Goal: Contribute content: Add original content to the website for others to see

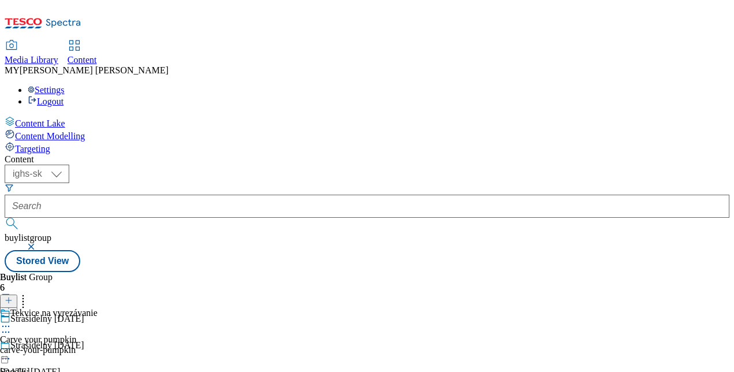
click at [98, 308] on div "Tekvice na vyrezávanie Carve your pumpkin carve-your-pumpkin [DATE] 03:40 pm" at bounding box center [49, 348] width 98 height 80
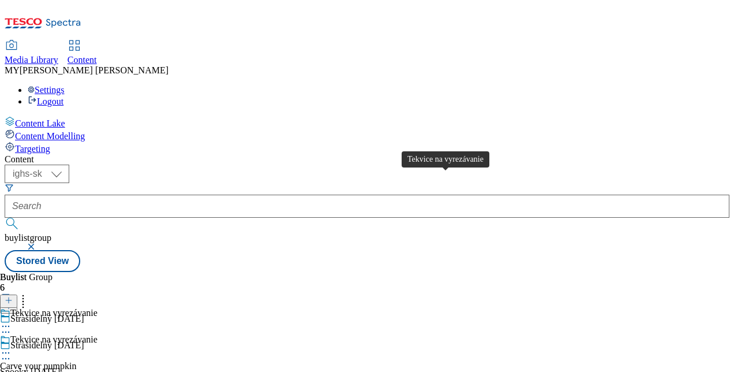
click at [98, 334] on div "Tekvice na vyrezávanie" at bounding box center [53, 339] width 87 height 10
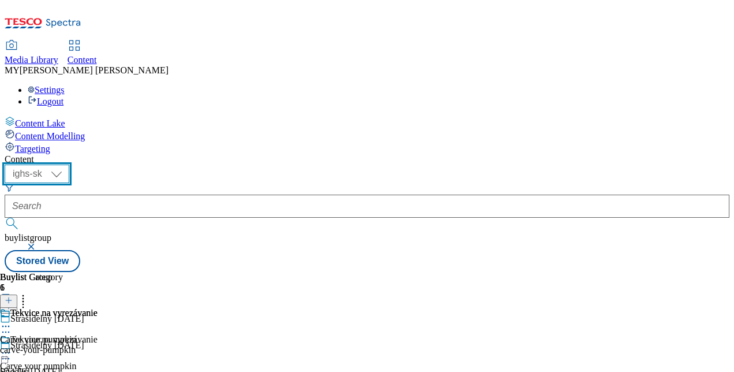
click at [69, 165] on select "ighs-cz ighs-hu ighs-sk" at bounding box center [37, 174] width 65 height 18
select select "ighs-cz"
click at [69, 165] on select "ighs-cz ighs-hu ighs-sk" at bounding box center [37, 174] width 65 height 18
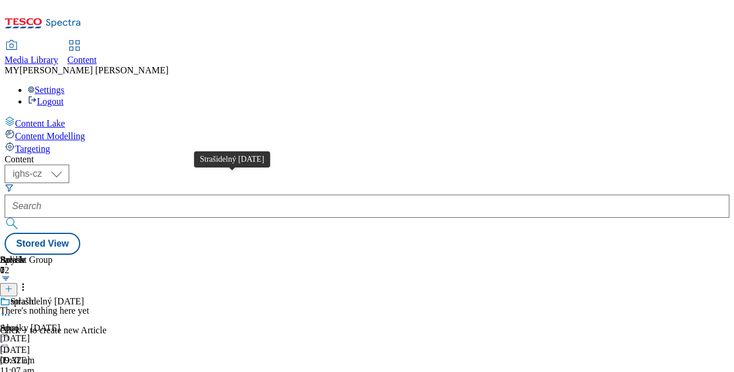
click at [84, 296] on div "Strašidelný [DATE]" at bounding box center [47, 301] width 74 height 10
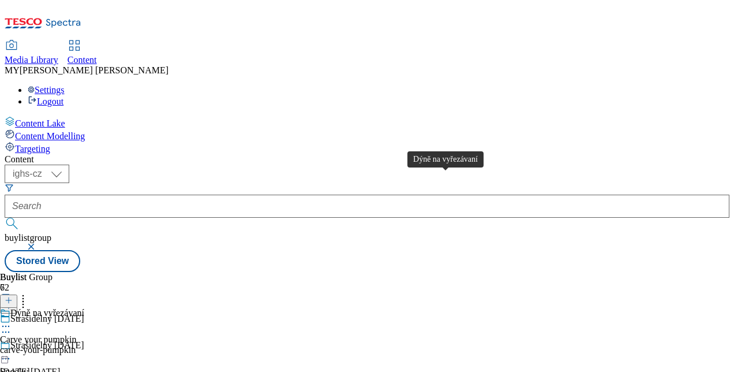
click at [84, 308] on div "Dýně na vyřezávaní" at bounding box center [47, 313] width 74 height 10
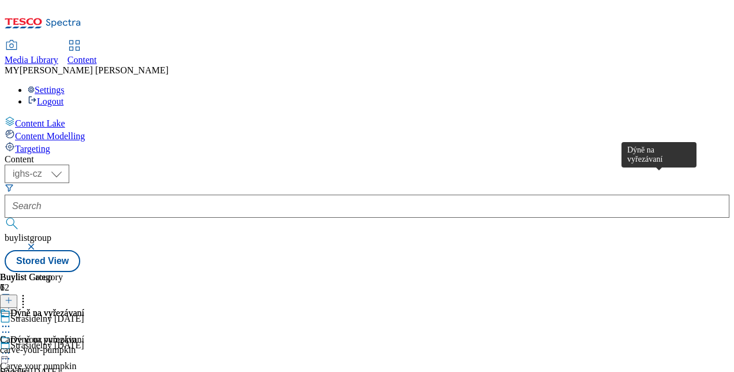
click at [84, 308] on div "Dýně na vyřezávaní" at bounding box center [47, 313] width 74 height 10
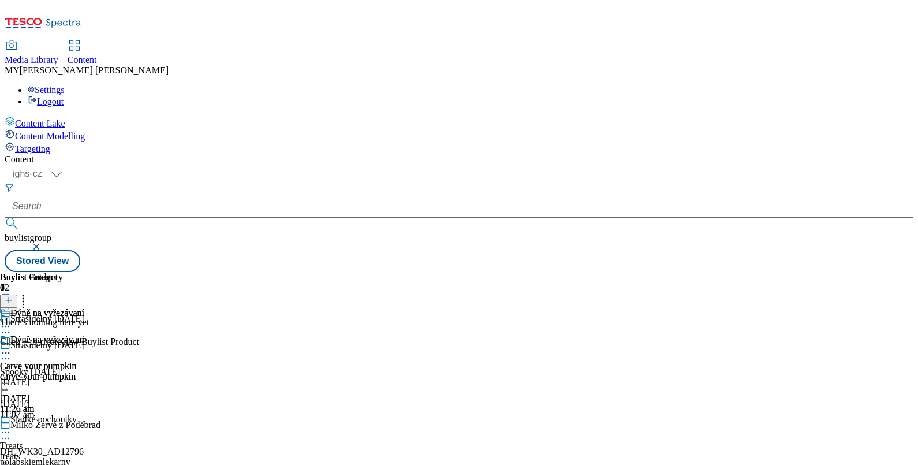
scroll to position [0, 107]
click at [13, 296] on icon at bounding box center [9, 300] width 8 height 8
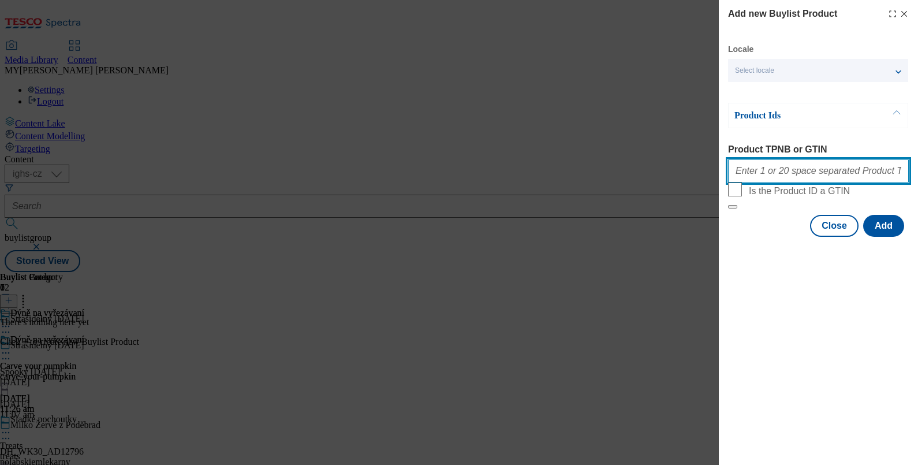
click at [734, 174] on input "Product TPNB or GTIN" at bounding box center [818, 170] width 181 height 23
paste input "130321396 120409458"
type input "130321396 120409458"
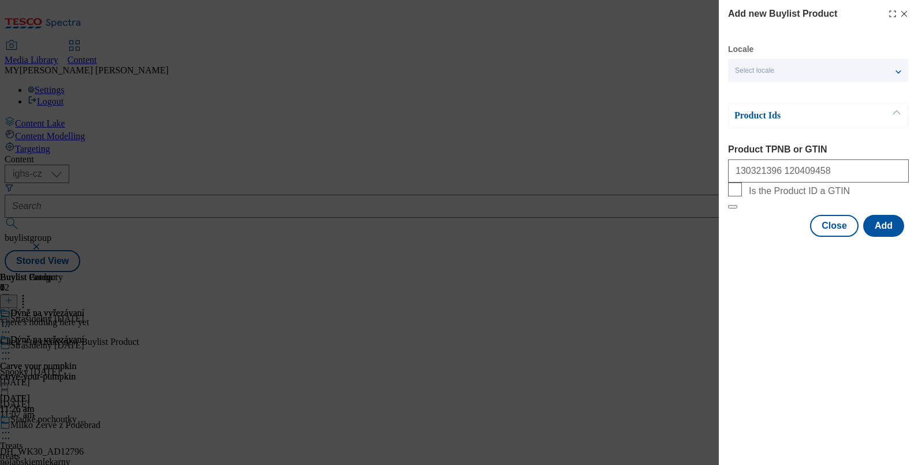
click at [734, 72] on div "Select locale" at bounding box center [818, 70] width 180 height 23
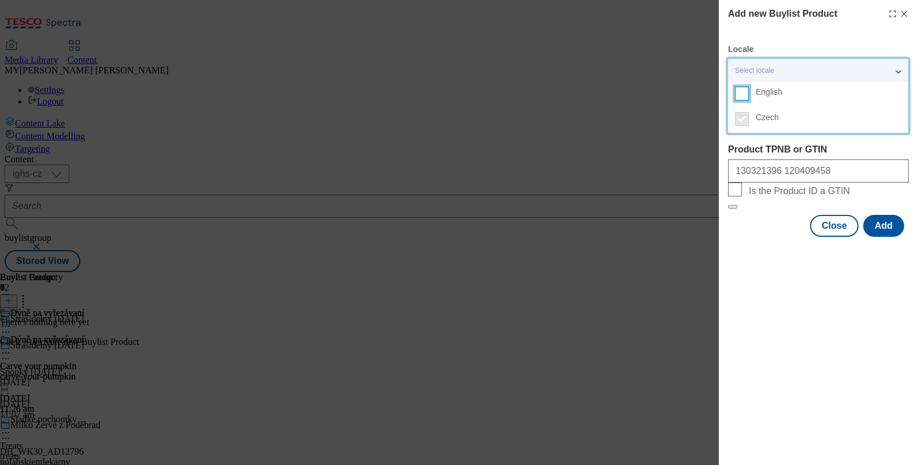
click at [734, 95] on input "English" at bounding box center [742, 94] width 14 height 14
click at [734, 141] on div "Product Ids Product TPNB or GTIN 130321396 120409458 Is the Product ID a GTIN" at bounding box center [818, 156] width 181 height 106
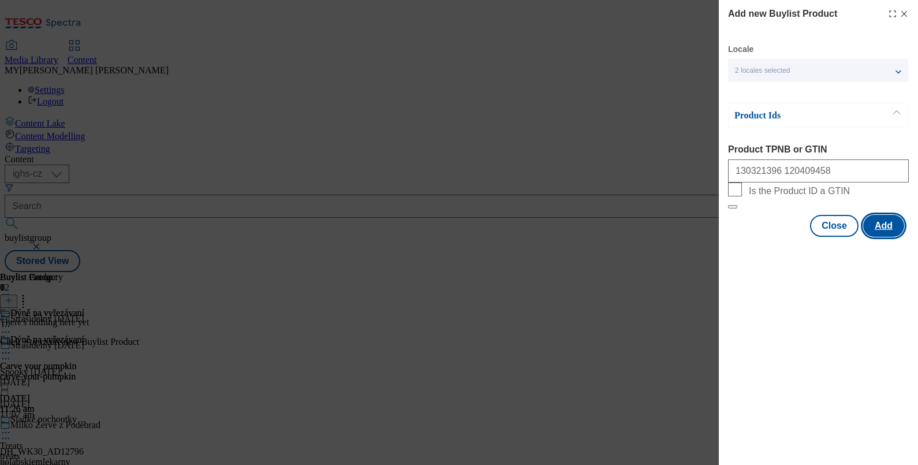
click at [734, 237] on button "Add" at bounding box center [883, 226] width 41 height 22
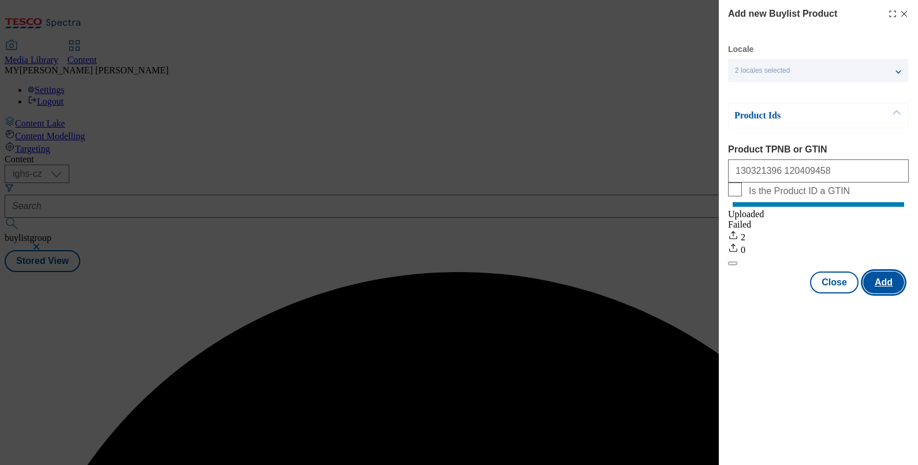
scroll to position [0, 0]
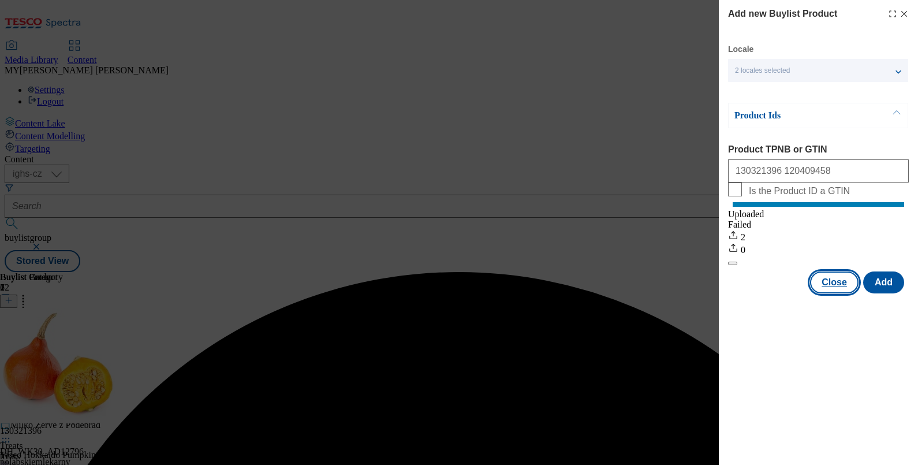
click at [734, 290] on button "Close" at bounding box center [834, 282] width 48 height 22
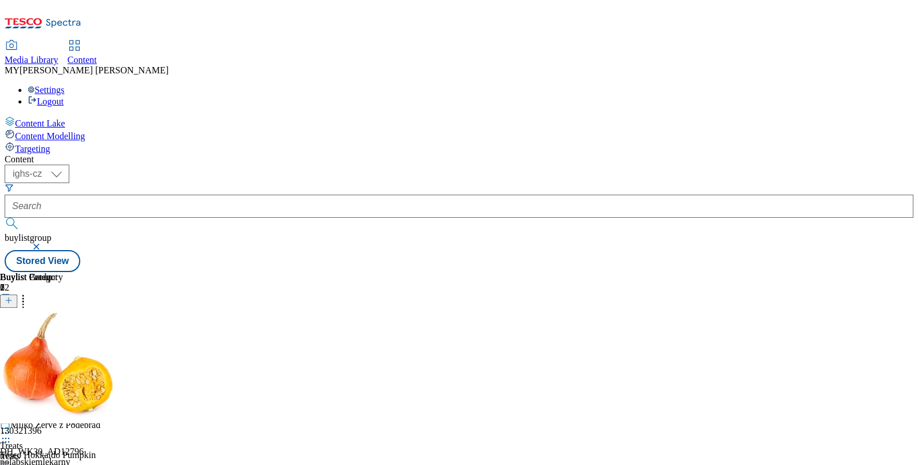
click at [12, 347] on icon at bounding box center [6, 353] width 12 height 12
click at [74, 371] on span "Un-preview" at bounding box center [55, 443] width 39 height 9
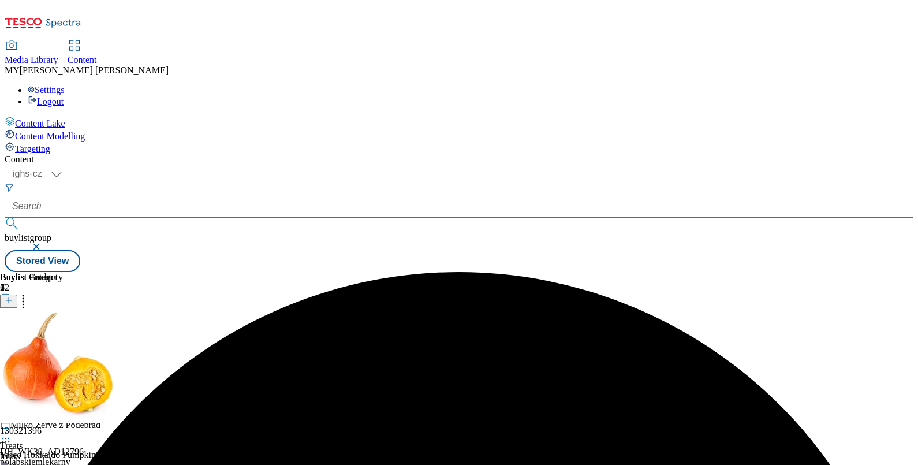
scroll to position [0, 0]
click at [12, 347] on icon at bounding box center [6, 353] width 12 height 12
click at [84, 371] on li "Preview" at bounding box center [53, 429] width 61 height 13
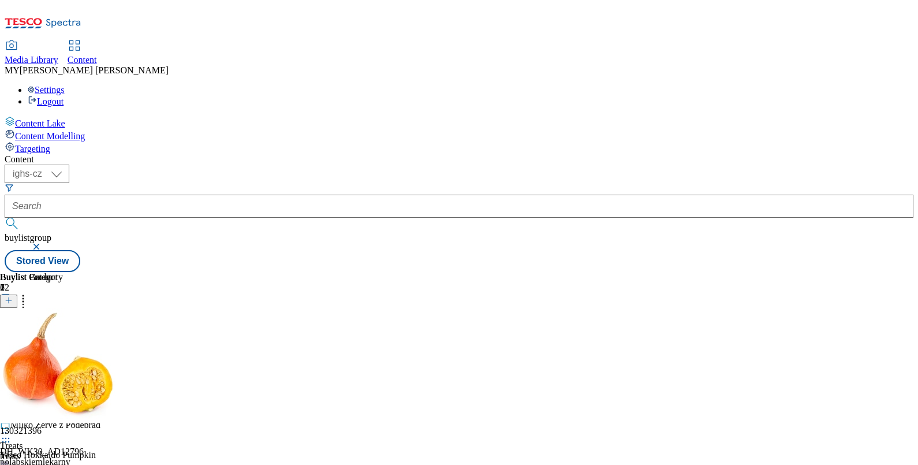
click at [12, 347] on icon at bounding box center [6, 353] width 12 height 12
click at [63, 371] on span "Preview" at bounding box center [49, 430] width 27 height 9
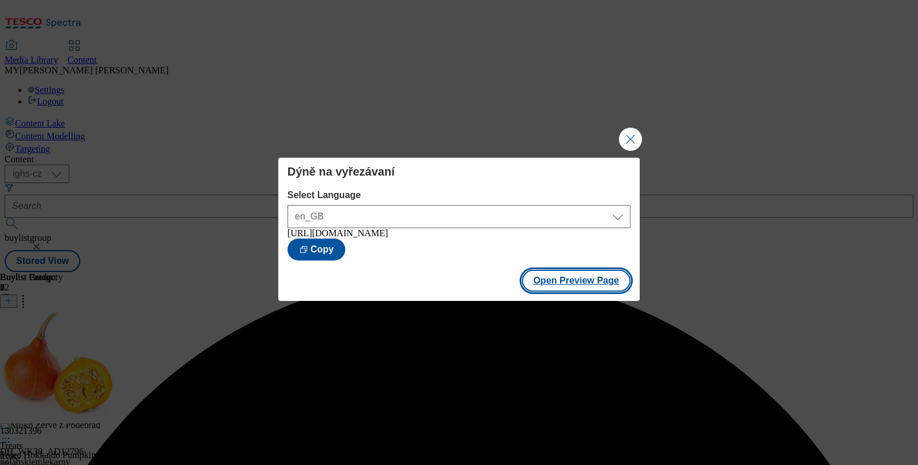
click at [569, 283] on button "Open Preview Page" at bounding box center [576, 281] width 109 height 22
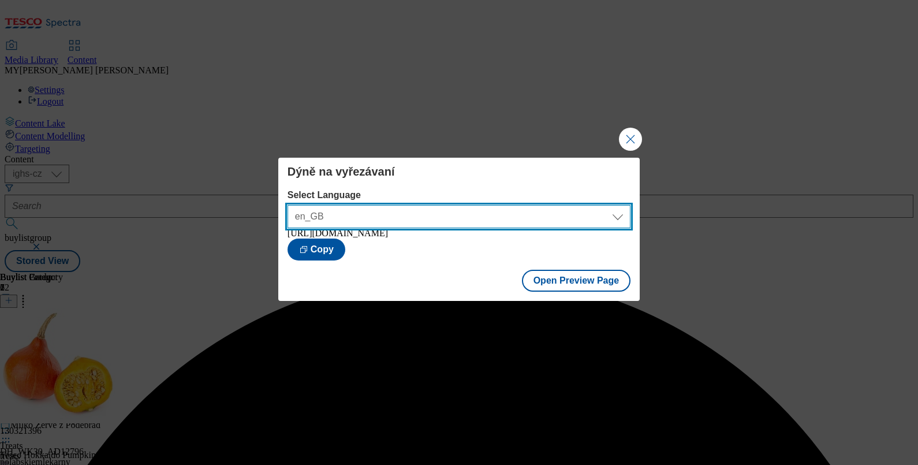
click at [436, 209] on select "en_GB cs_CZ" at bounding box center [459, 216] width 343 height 23
select select "[URL][DOMAIN_NAME]"
click at [288, 205] on select "en_GB cs_CZ" at bounding box center [459, 216] width 343 height 23
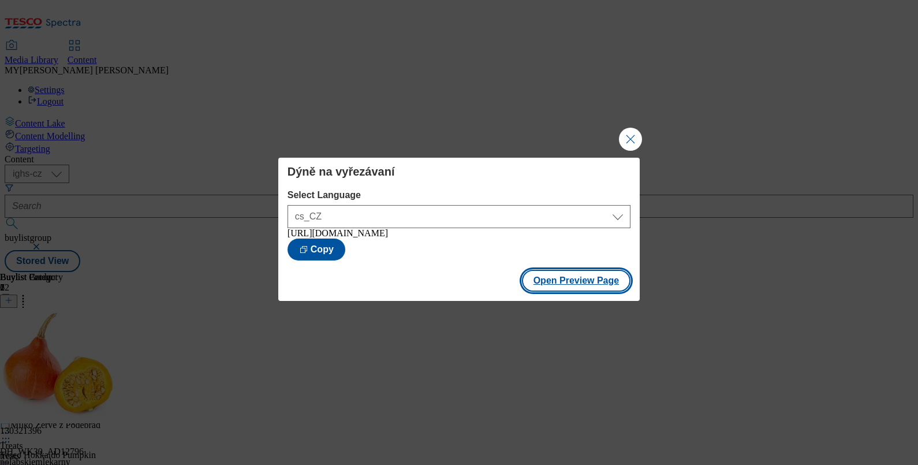
click at [558, 283] on button "Open Preview Page" at bounding box center [576, 281] width 109 height 22
click at [629, 130] on button "Close Modal" at bounding box center [630, 139] width 23 height 23
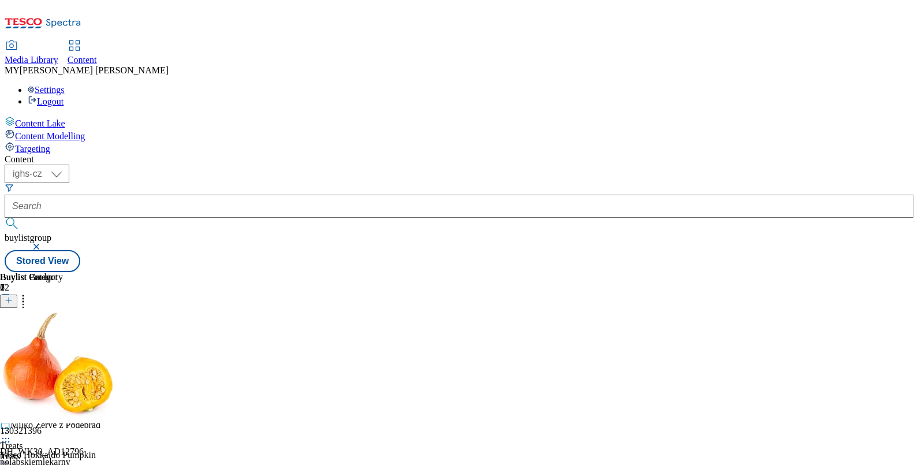
scroll to position [79, 0]
click at [77, 371] on div "Sladké pochoutky" at bounding box center [43, 419] width 66 height 10
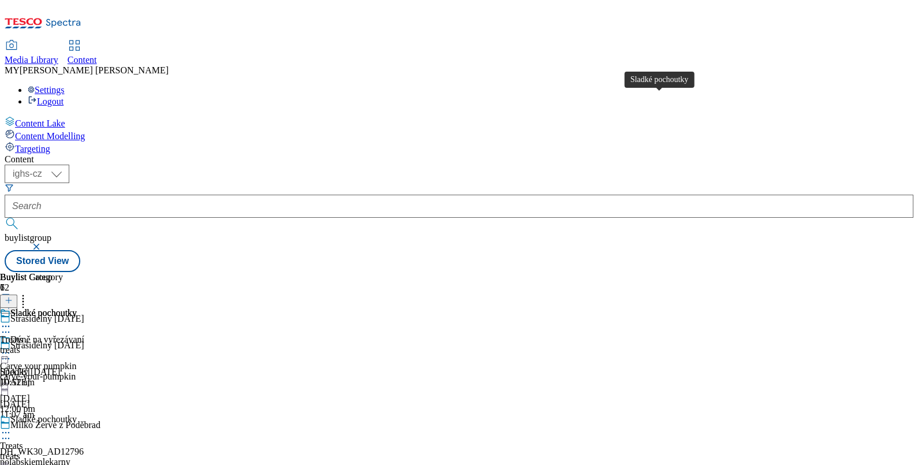
click at [77, 308] on div "Sladké pochoutky" at bounding box center [43, 313] width 66 height 10
click at [77, 334] on div "Sladké pochoutky" at bounding box center [43, 339] width 66 height 10
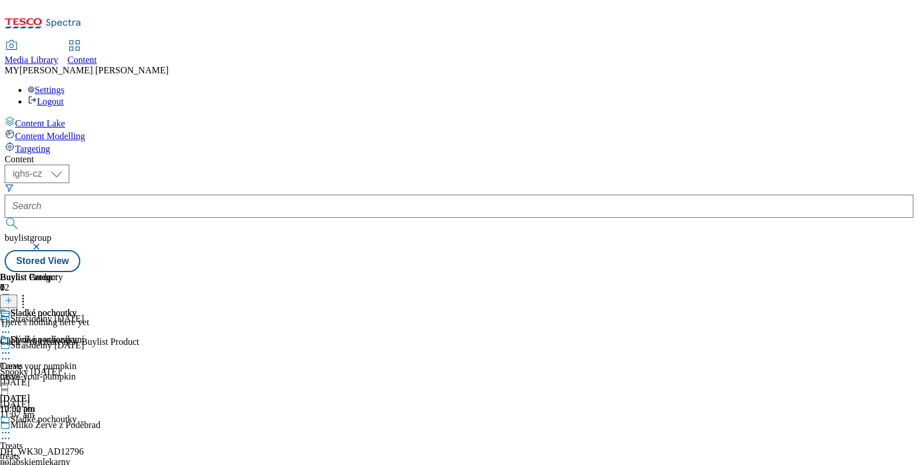
scroll to position [0, 107]
click at [13, 296] on icon at bounding box center [9, 300] width 8 height 8
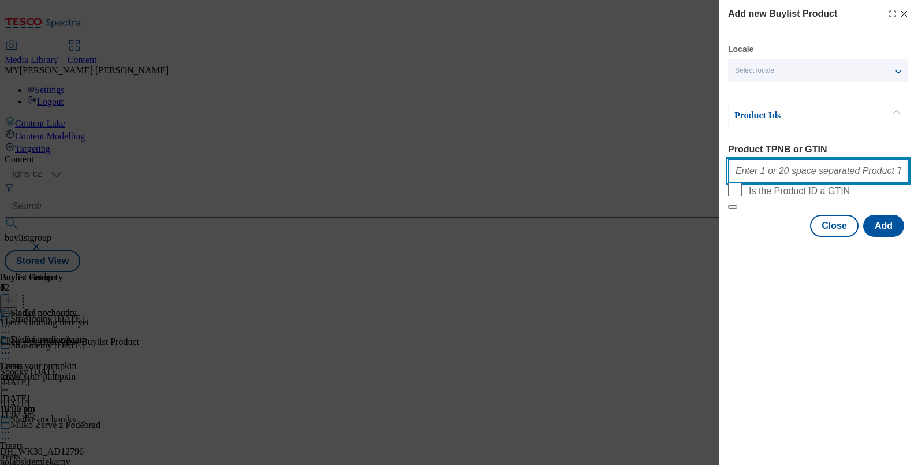
click at [734, 182] on input "Product TPNB or GTIN" at bounding box center [818, 170] width 181 height 23
paste input "220324957 220304193 220305548 220185694 220333577 220315687 105029247 105316936…"
type input "220324957 220304193 220305548 220185694 220333577 220315687 105029247 105316936…"
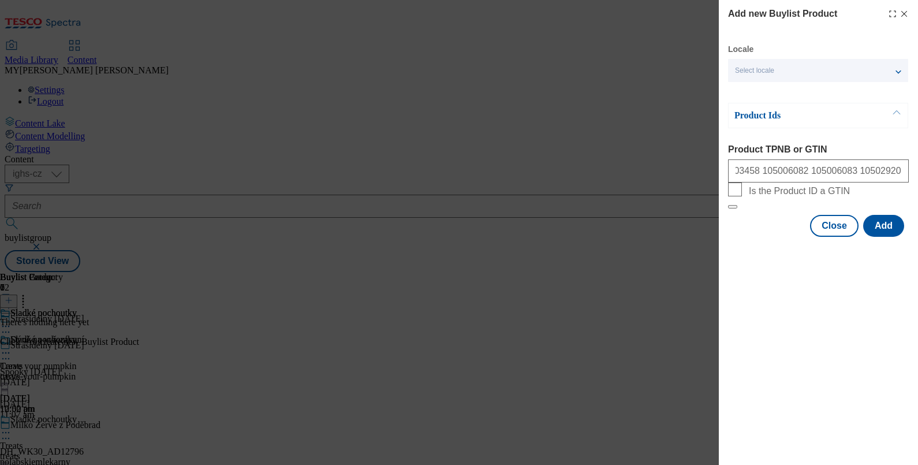
scroll to position [0, 0]
click at [734, 74] on div "Select locale" at bounding box center [818, 70] width 180 height 23
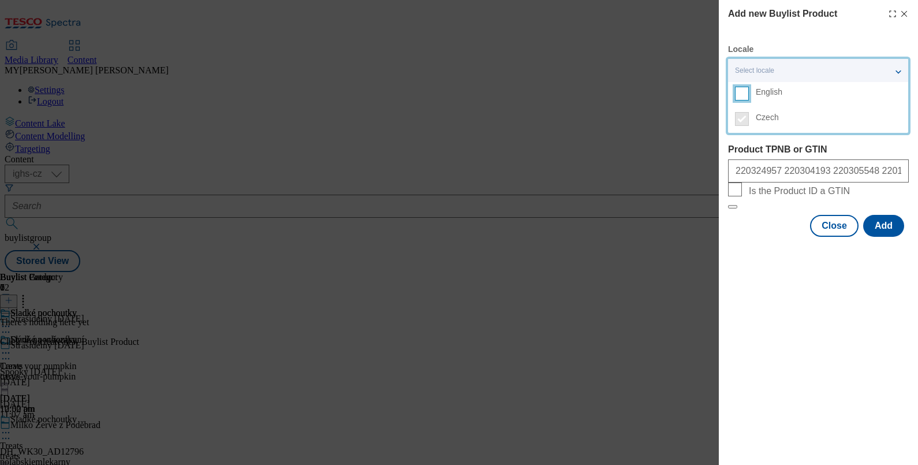
click at [734, 91] on input "English" at bounding box center [742, 94] width 14 height 14
click at [734, 237] on button "Add" at bounding box center [883, 226] width 41 height 22
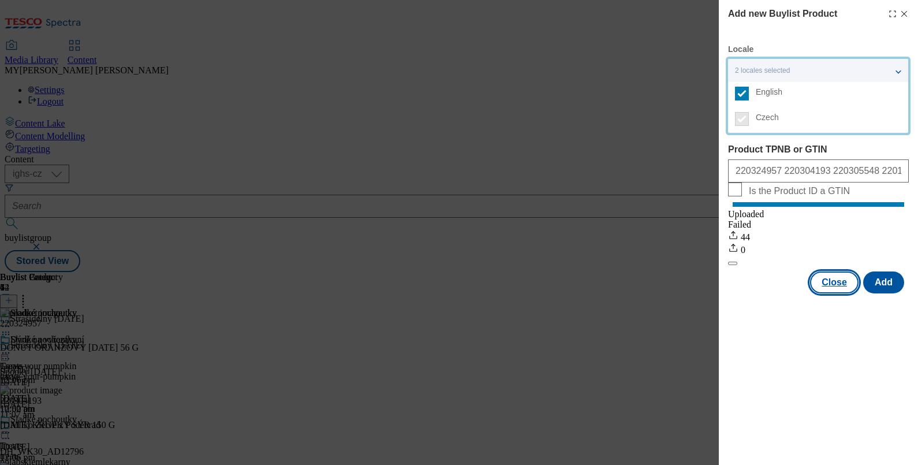
click at [734, 293] on button "Close" at bounding box center [834, 282] width 48 height 22
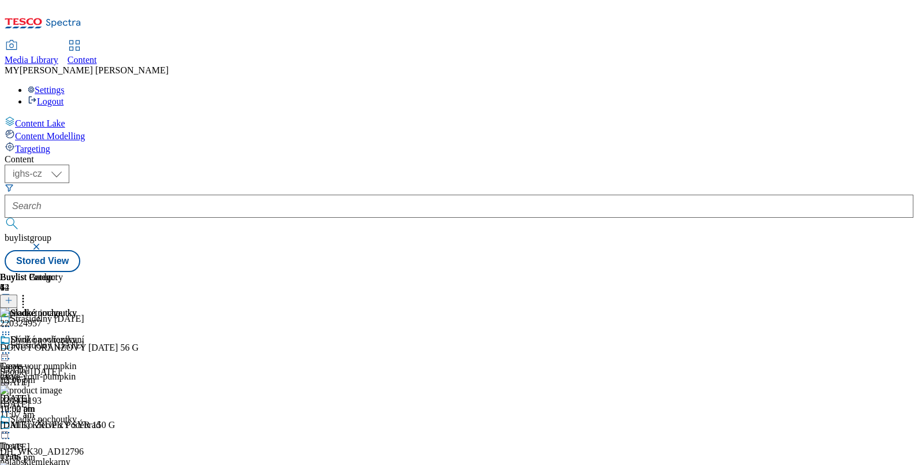
scroll to position [169, 0]
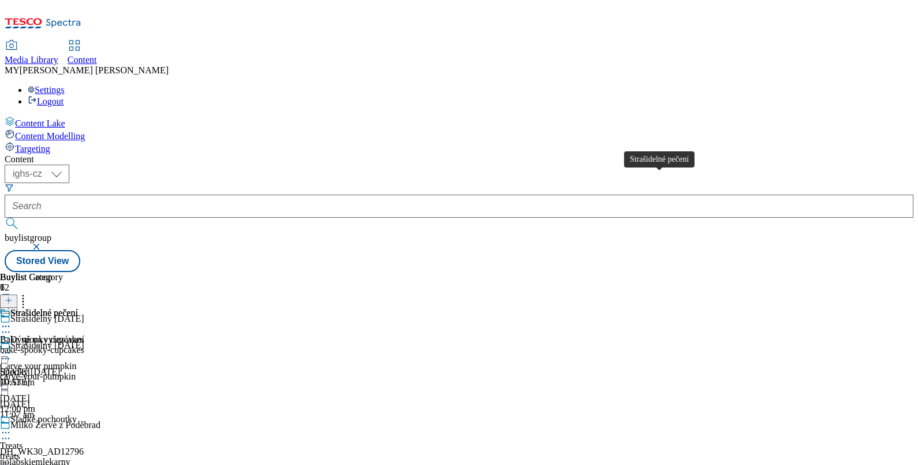
click at [78, 308] on div "Strašidelné pečení" at bounding box center [44, 313] width 68 height 10
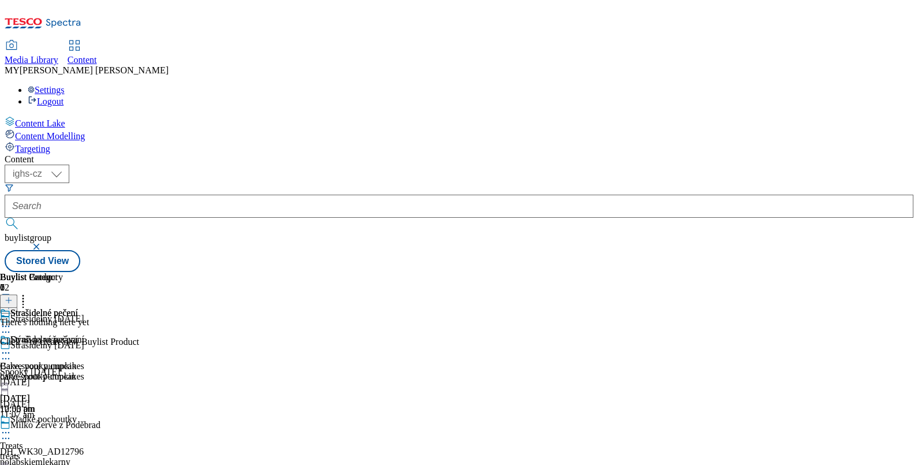
scroll to position [0, 107]
click at [13, 296] on icon at bounding box center [9, 300] width 8 height 8
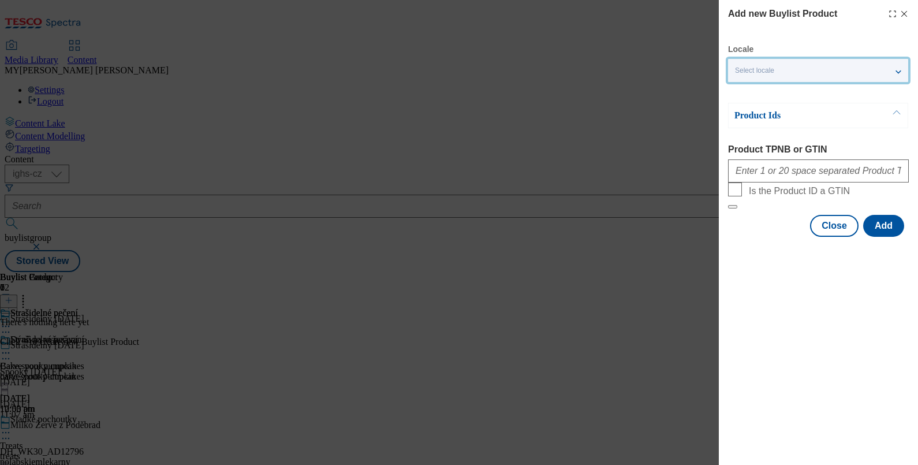
click at [734, 68] on div "Select locale" at bounding box center [818, 70] width 180 height 23
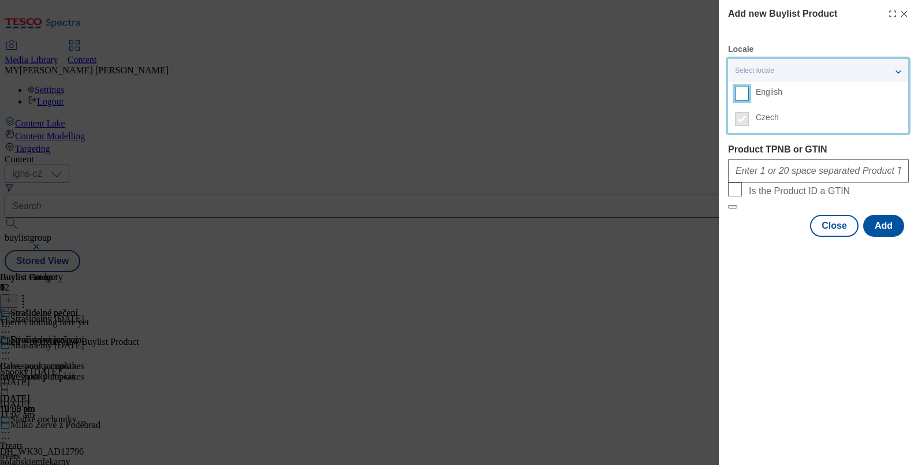
click at [734, 96] on input "English" at bounding box center [742, 94] width 14 height 14
click at [734, 150] on label "Product TPNB or GTIN" at bounding box center [818, 149] width 181 height 10
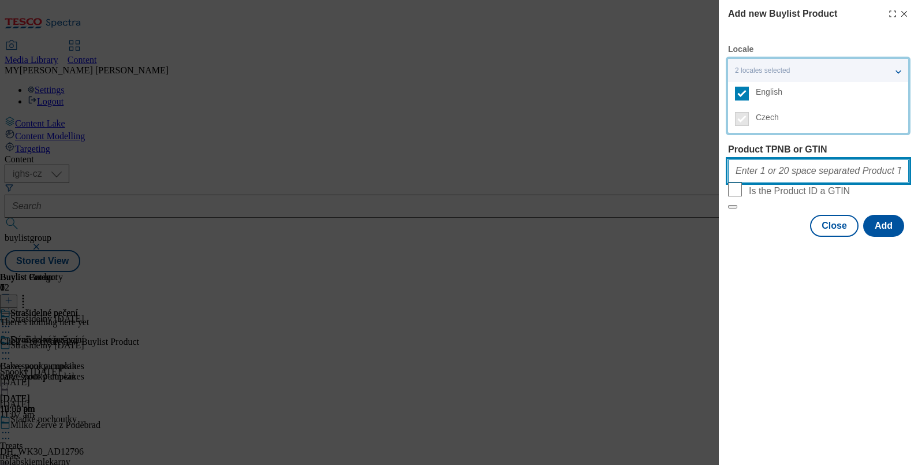
click at [734, 159] on input "Product TPNB or GTIN" at bounding box center [818, 170] width 181 height 23
click at [734, 170] on input "Product TPNB or GTIN" at bounding box center [818, 170] width 181 height 23
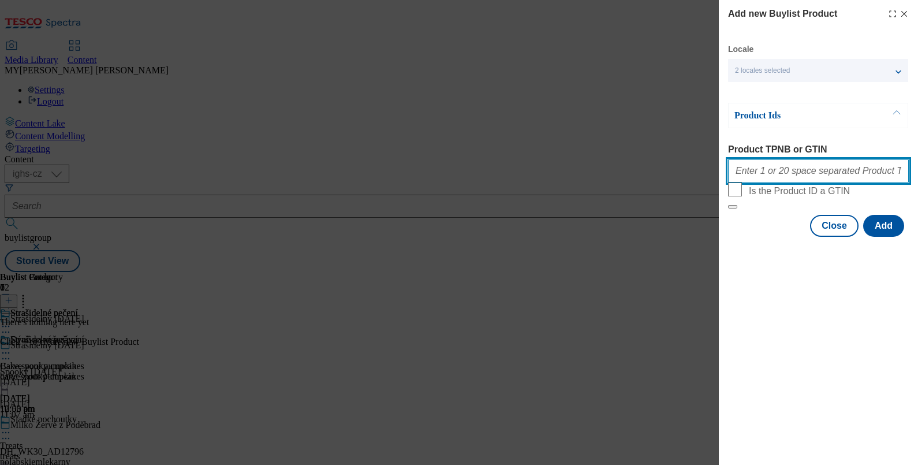
paste input "216472353 219323485 100501374 100241996 100241859 205160803 105045777 105044625…"
type input "216472353 219323485 100501374 100241996 100241859 205160803 105045777 105044625…"
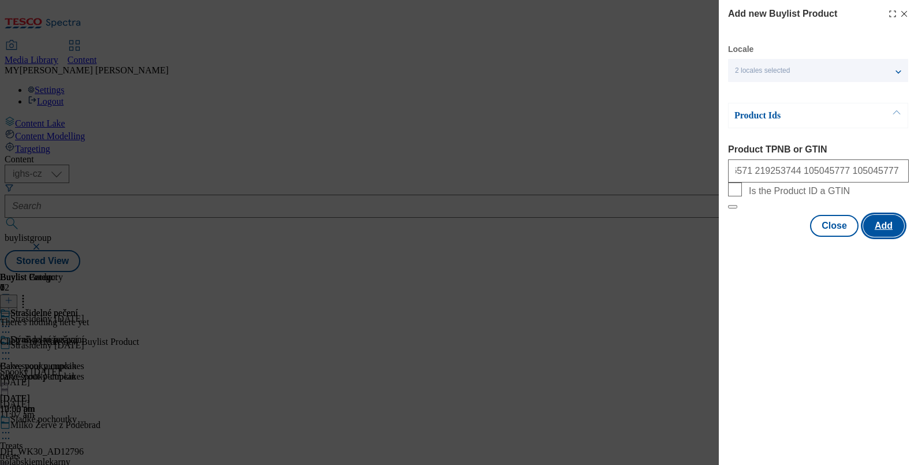
scroll to position [0, 0]
click at [734, 237] on button "Add" at bounding box center [883, 226] width 41 height 22
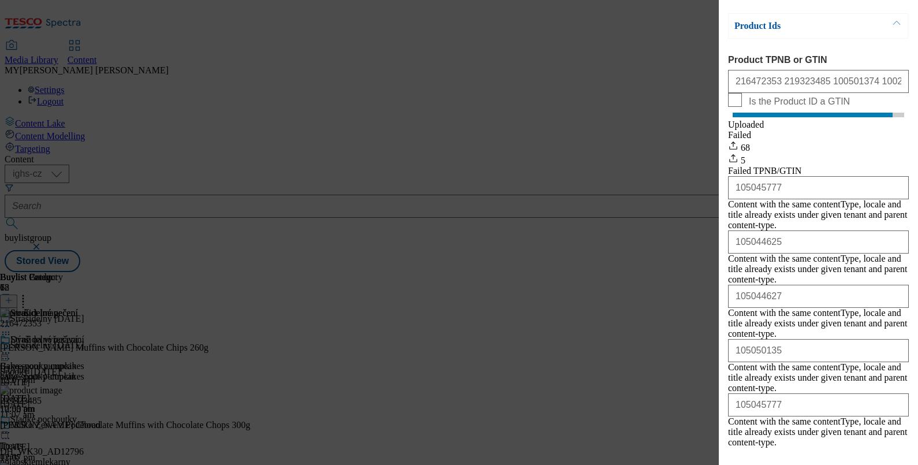
scroll to position [109, 0]
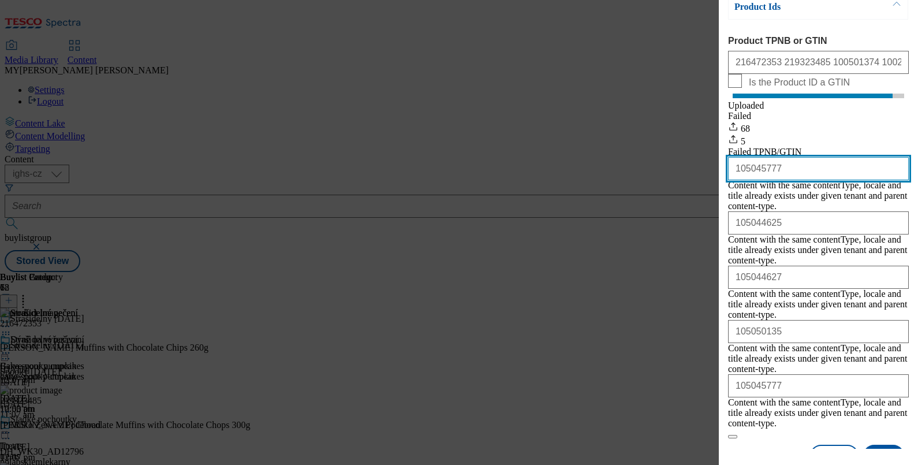
click at [734, 180] on input "105045777" at bounding box center [818, 168] width 181 height 23
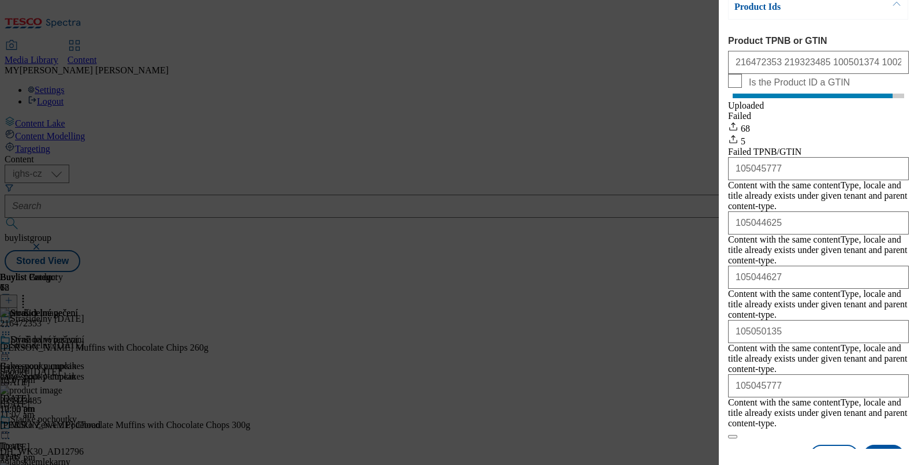
click at [696, 371] on div "Add new Buylist Product Locale 2 locales selected English Czech Product Ids Pro…" at bounding box center [459, 232] width 918 height 465
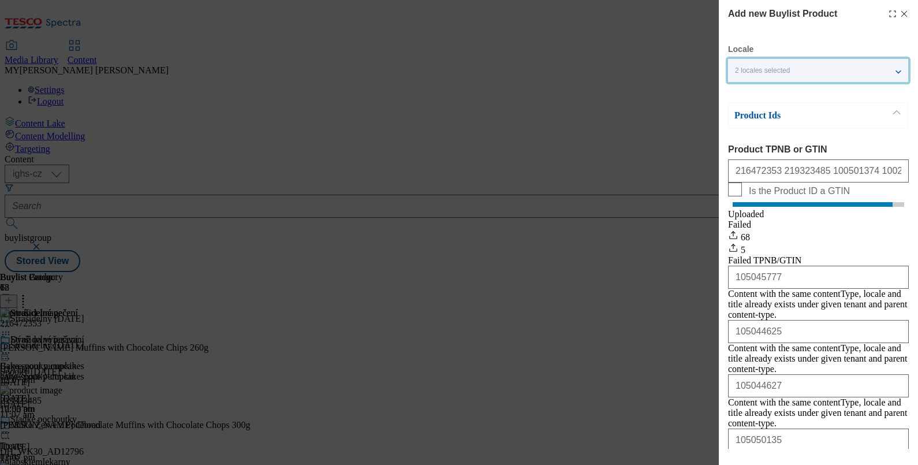
click at [734, 75] on div "2 locales selected" at bounding box center [818, 70] width 180 height 23
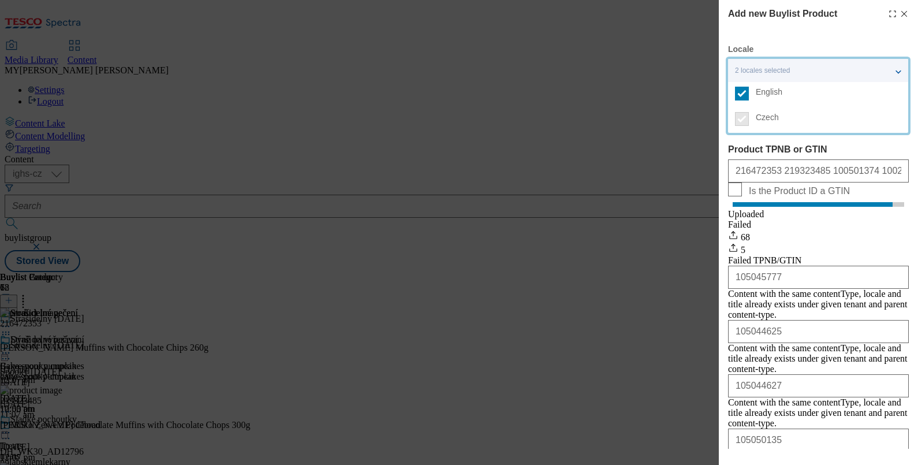
click at [734, 75] on div "2 locales selected" at bounding box center [818, 70] width 180 height 23
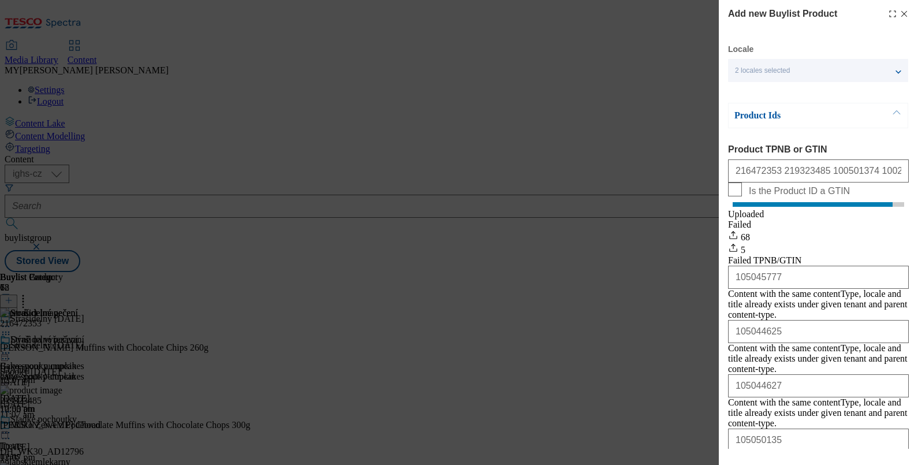
scroll to position [109, 2]
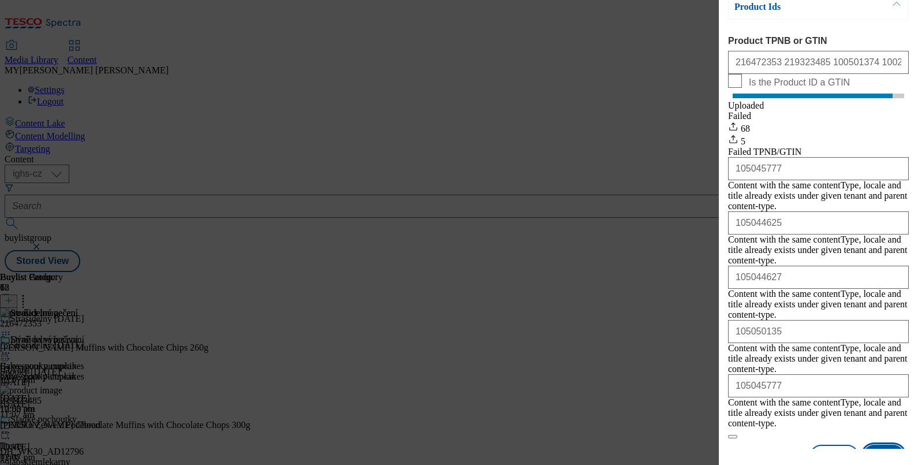
click at [734, 371] on button "Add" at bounding box center [883, 456] width 41 height 22
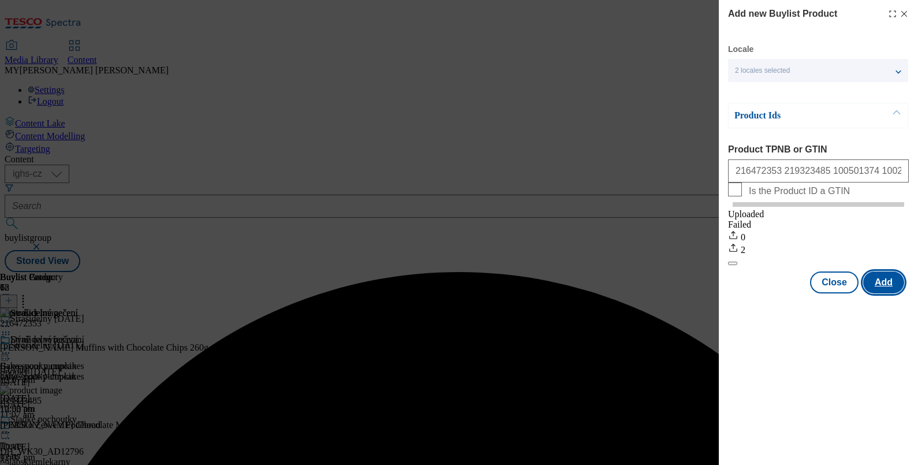
scroll to position [0, 0]
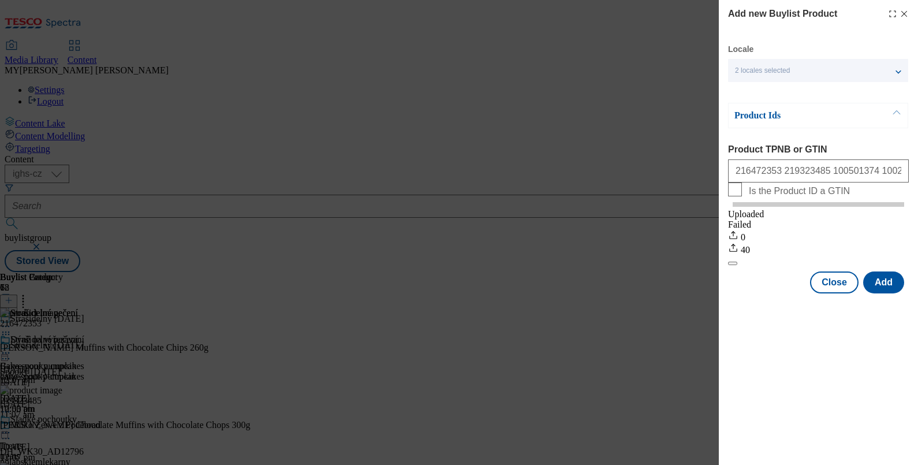
click at [734, 14] on icon "Modal" at bounding box center [904, 13] width 9 height 9
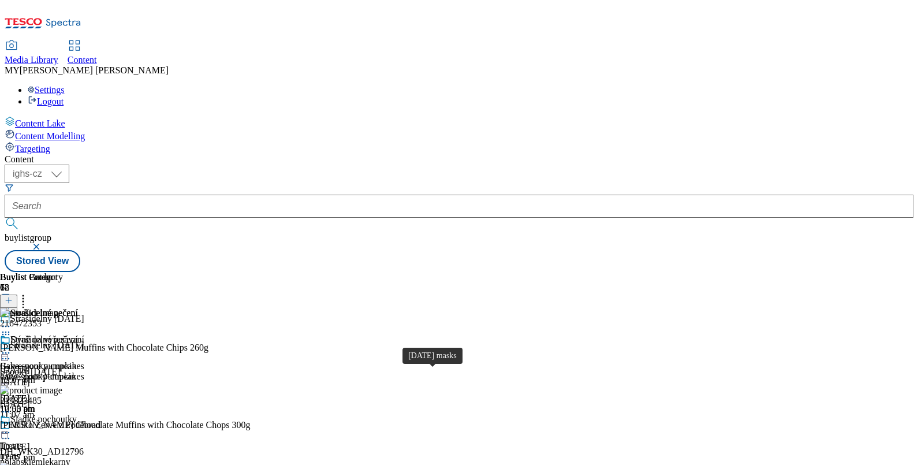
scroll to position [338, 0]
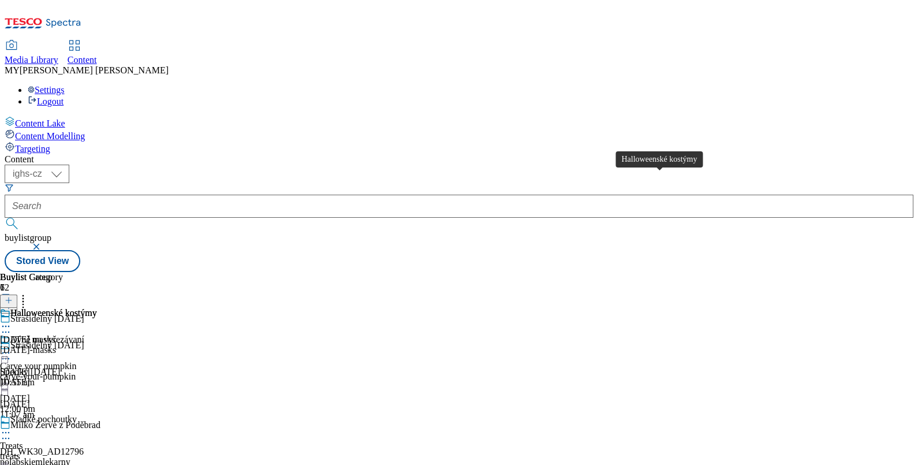
click at [97, 308] on div "Halloweenské kostýmy" at bounding box center [53, 313] width 87 height 10
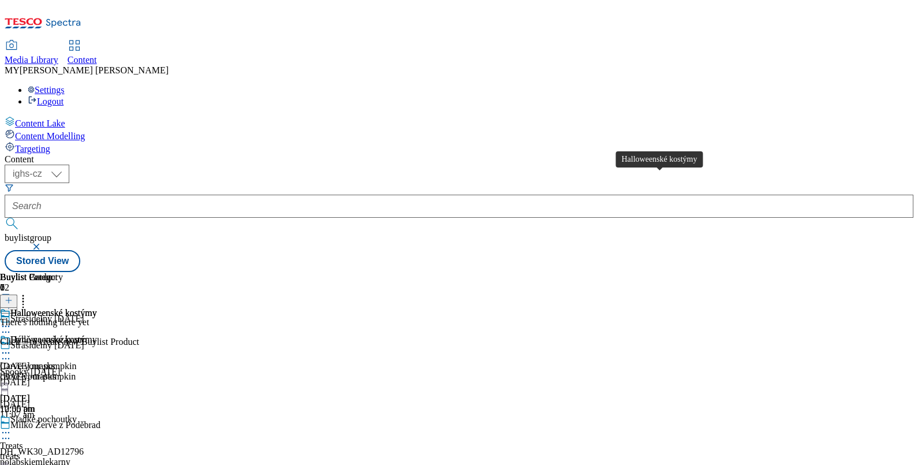
click at [97, 334] on div "Halloweenské kostýmy" at bounding box center [53, 339] width 87 height 10
click at [139, 272] on header "Buylist Product 0" at bounding box center [69, 290] width 139 height 36
click at [13, 296] on icon at bounding box center [9, 300] width 8 height 8
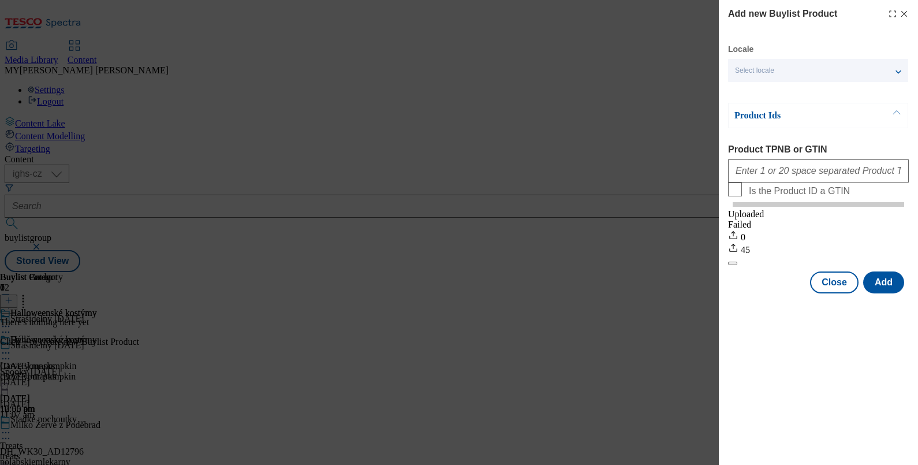
click at [734, 74] on div "Select locale" at bounding box center [818, 70] width 180 height 23
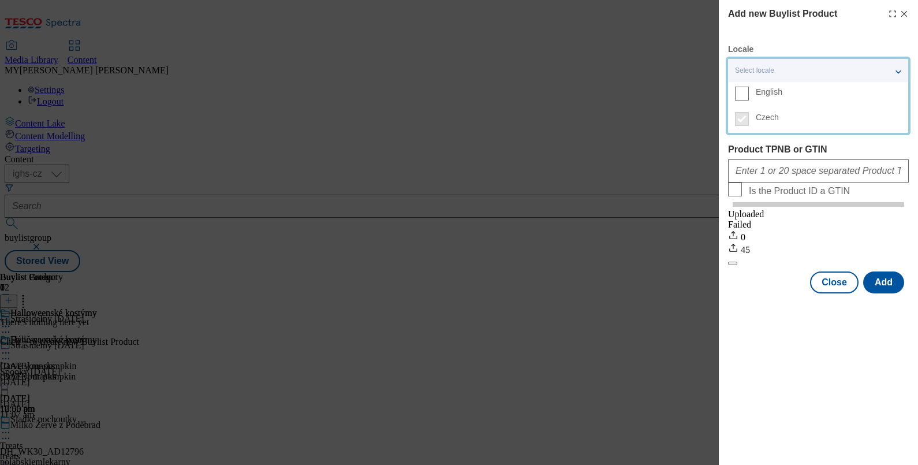
click at [734, 93] on label "English" at bounding box center [818, 94] width 180 height 25
click at [734, 93] on input "English" at bounding box center [742, 94] width 14 height 14
click at [734, 147] on label "Product TPNB or GTIN" at bounding box center [818, 149] width 181 height 10
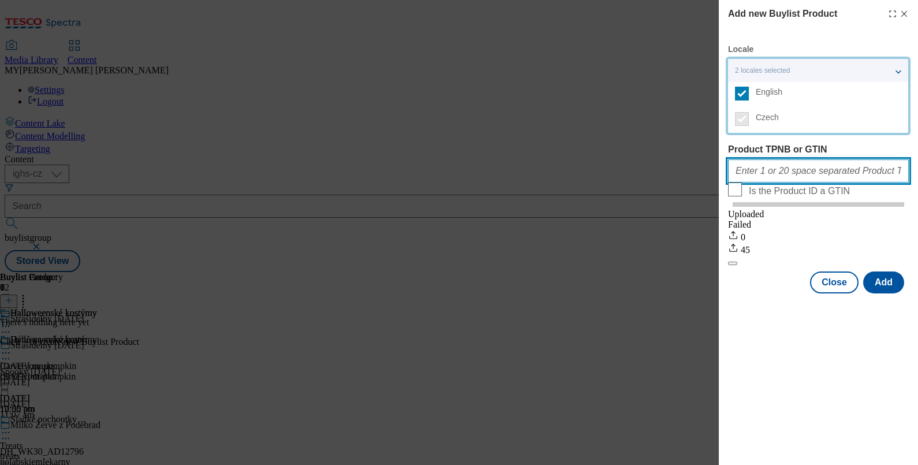
click at [734, 159] on input "Product TPNB or GTIN" at bounding box center [818, 170] width 181 height 23
click at [734, 177] on input "Product TPNB or GTIN" at bounding box center [818, 170] width 181 height 23
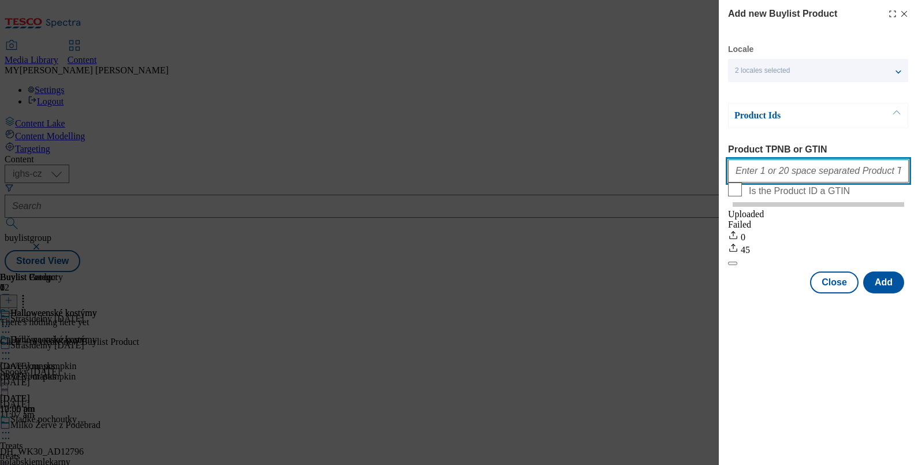
paste input "100960114 100960126 100961302 100877931 100957621 100957633 100957635 100957639…"
type input "100960114 100960126 100961302 100877931 100957621 100957633 100957635 100957639…"
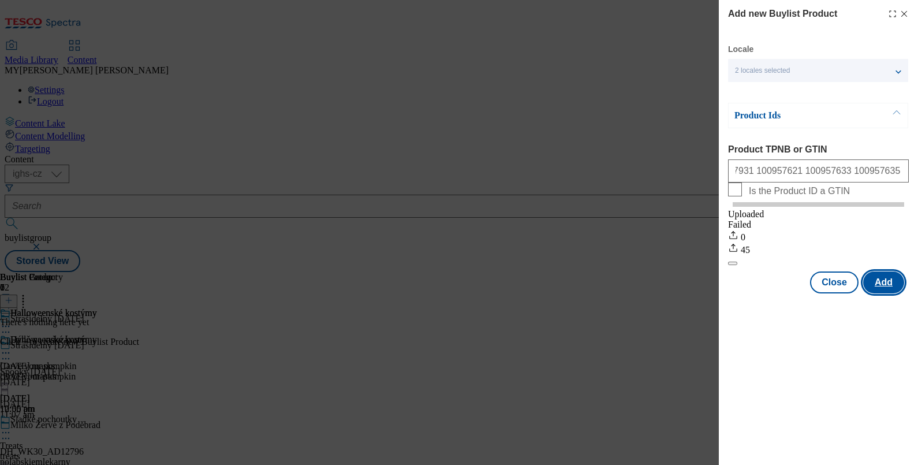
scroll to position [0, 0]
click at [734, 292] on button "Add" at bounding box center [883, 282] width 41 height 22
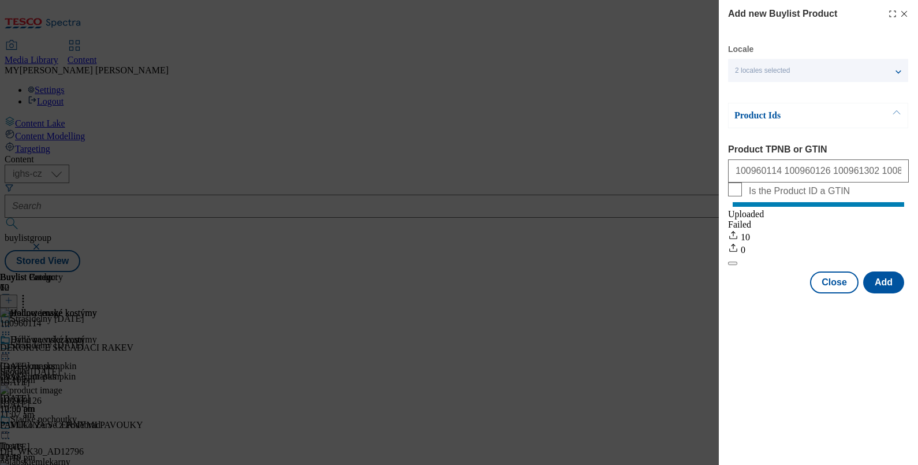
click at [734, 14] on icon "Modal" at bounding box center [904, 13] width 9 height 9
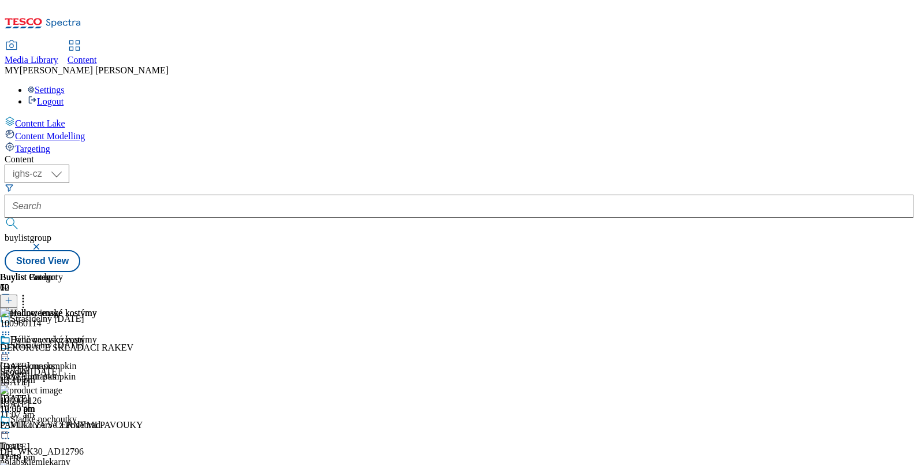
scroll to position [350, 0]
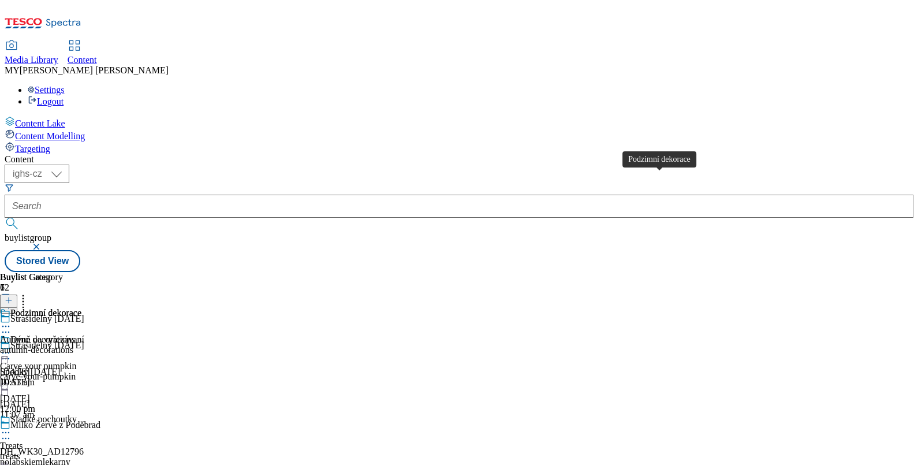
click at [81, 308] on div "Podzimní dekorace" at bounding box center [45, 313] width 71 height 10
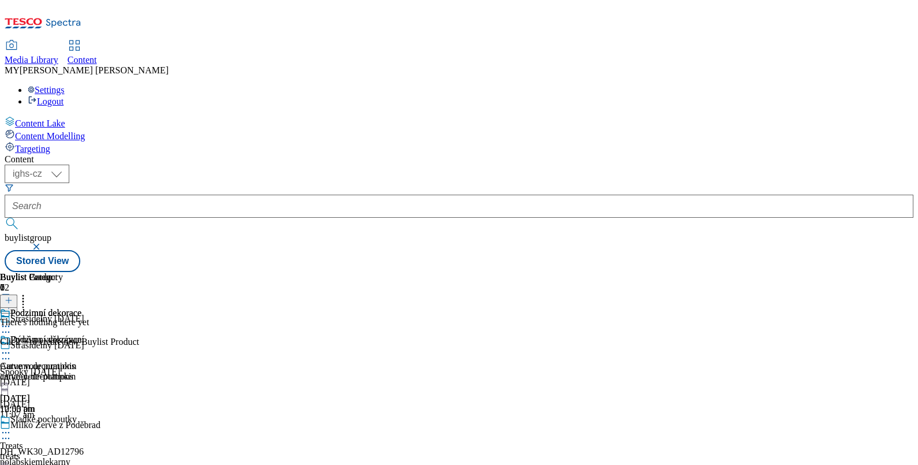
scroll to position [0, 107]
click at [13, 296] on icon at bounding box center [9, 300] width 8 height 8
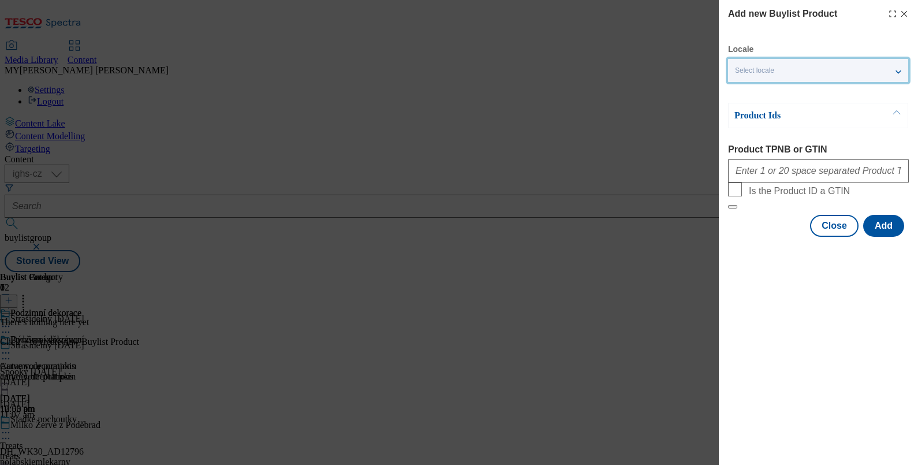
click at [734, 73] on span "Select locale" at bounding box center [754, 70] width 39 height 9
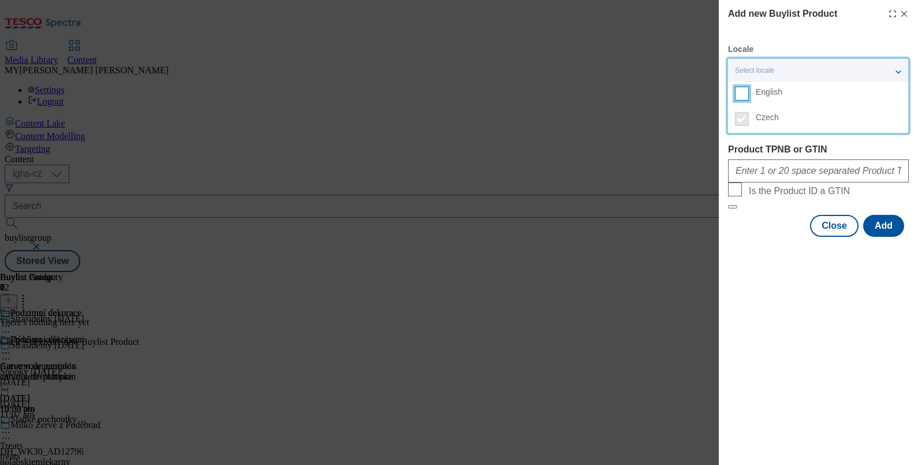
click at [734, 96] on input "English" at bounding box center [742, 94] width 14 height 14
click at [734, 144] on label "Product TPNB or GTIN" at bounding box center [818, 149] width 181 height 10
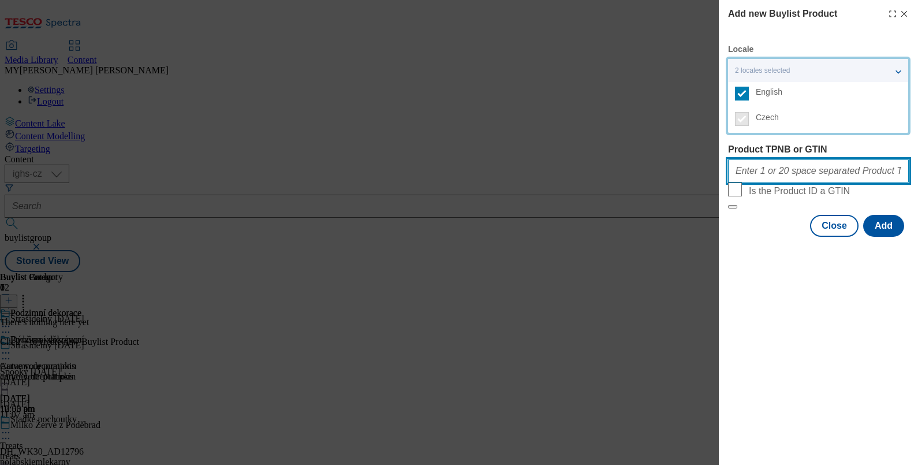
click at [734, 159] on input "Product TPNB or GTIN" at bounding box center [818, 170] width 181 height 23
click at [734, 178] on input "Product TPNB or GTIN" at bounding box center [818, 170] width 181 height 23
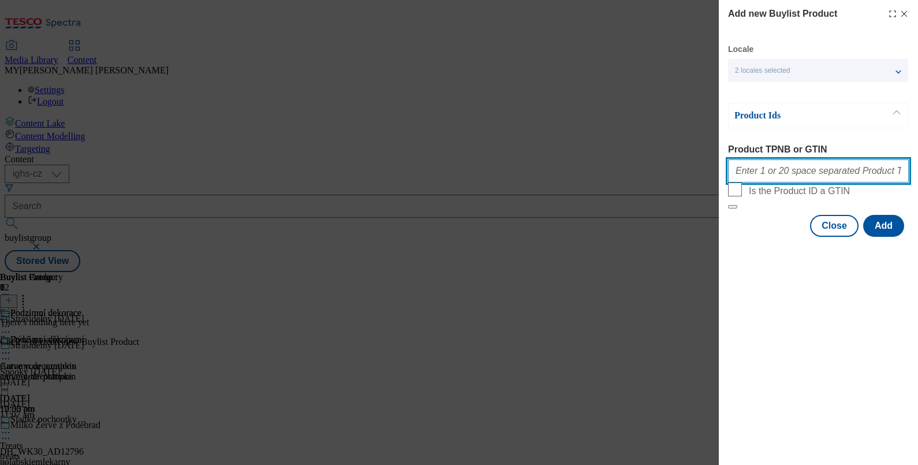
paste input "100961829 100961830 100960854 100962005 100957732 100959667 100960109 100960110…"
type input "100961829 100961830 100960854 100962005 100957732 100959667 100960109 100960110…"
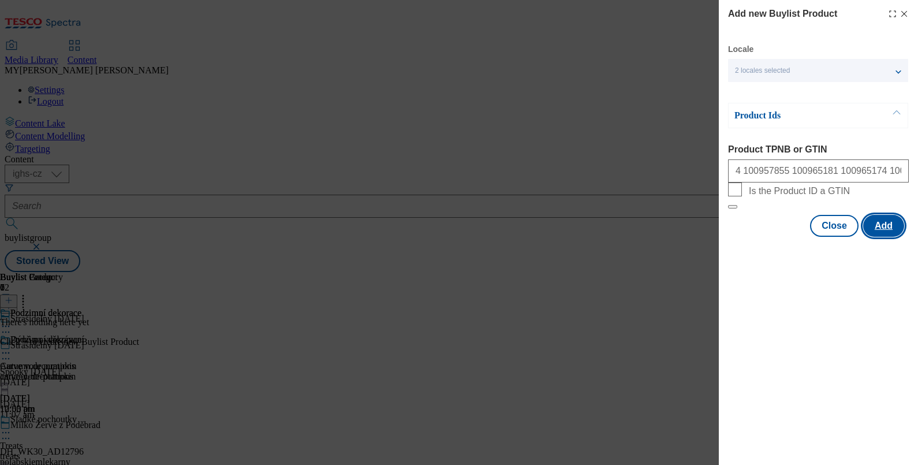
scroll to position [0, 0]
click at [734, 237] on button "Add" at bounding box center [883, 226] width 41 height 22
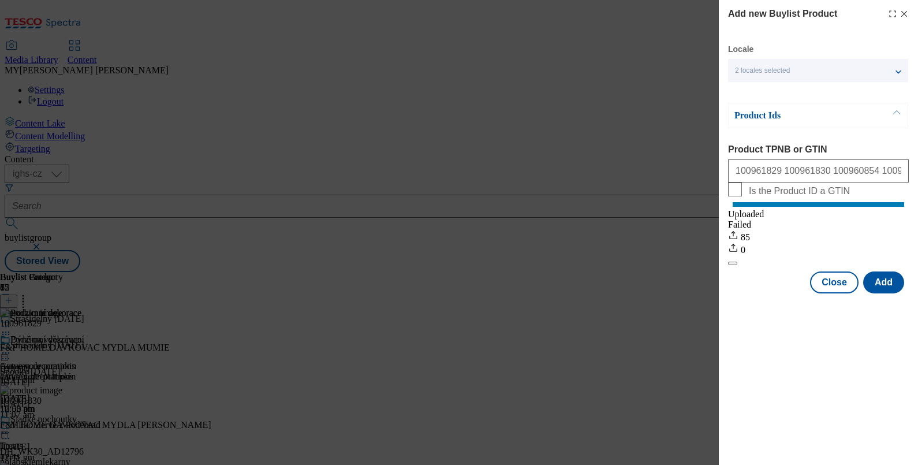
click at [734, 12] on icon "Modal" at bounding box center [904, 13] width 9 height 9
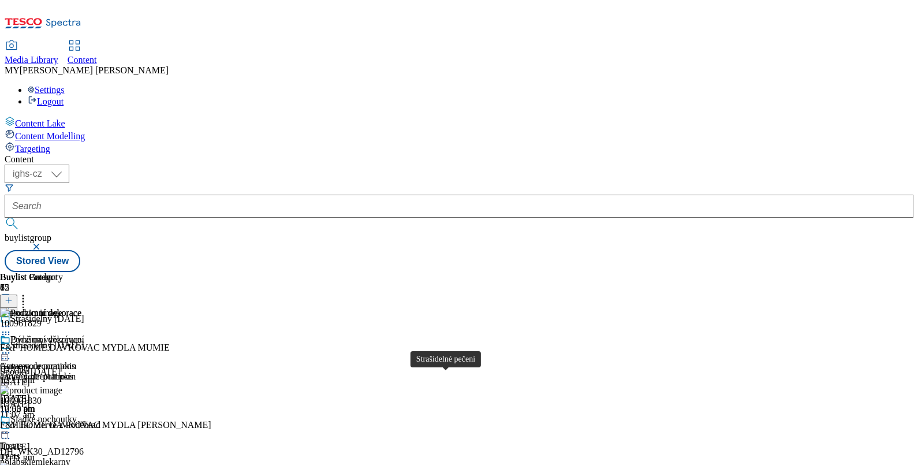
scroll to position [350, 0]
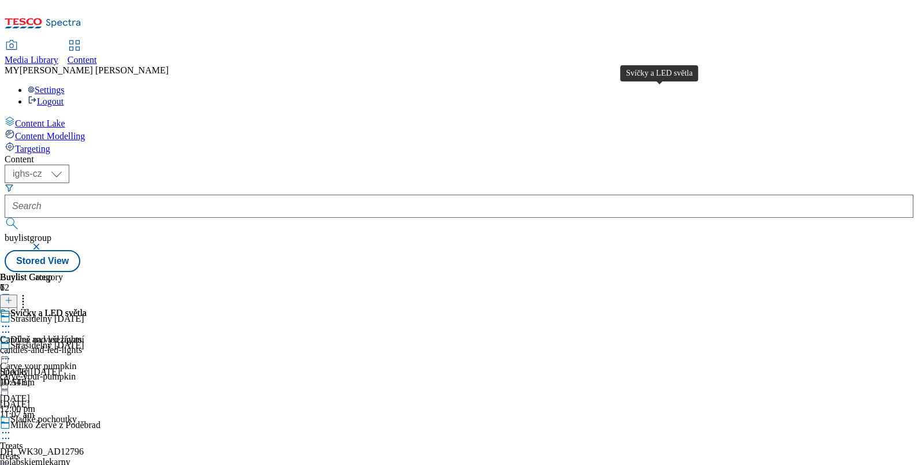
click at [87, 308] on div "Svíčky a LED světla" at bounding box center [48, 313] width 76 height 10
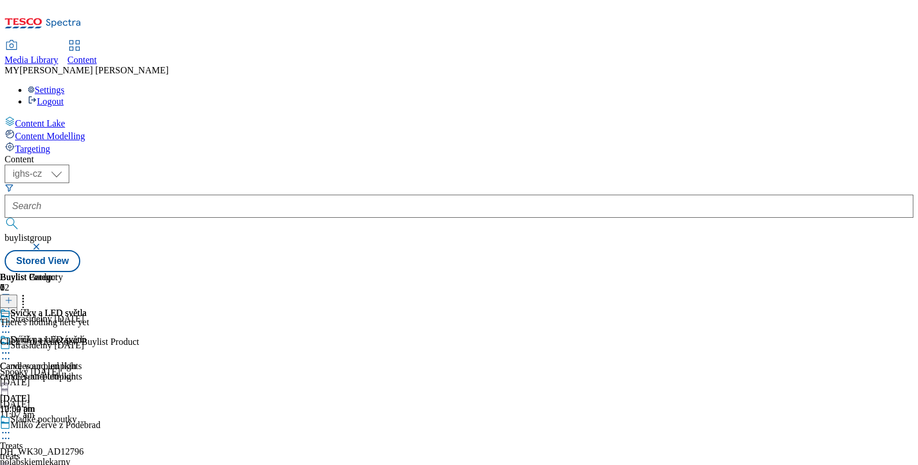
click at [13, 296] on icon at bounding box center [9, 300] width 8 height 8
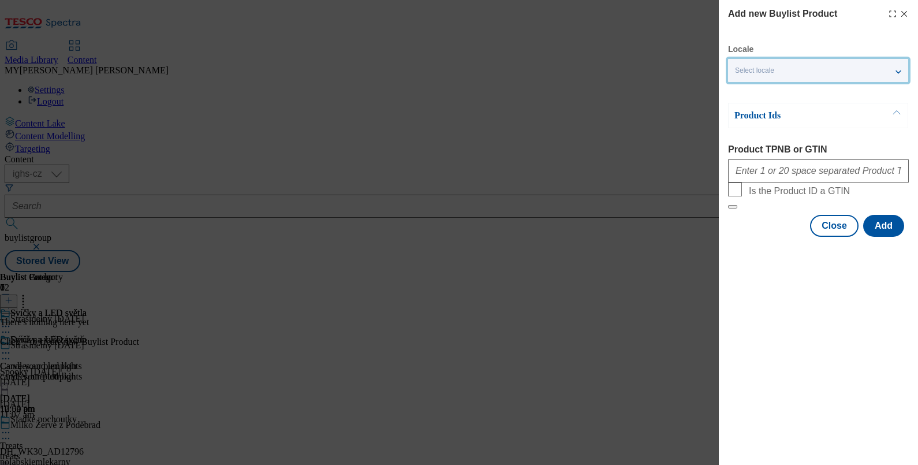
click at [734, 66] on div "Select locale" at bounding box center [818, 70] width 180 height 23
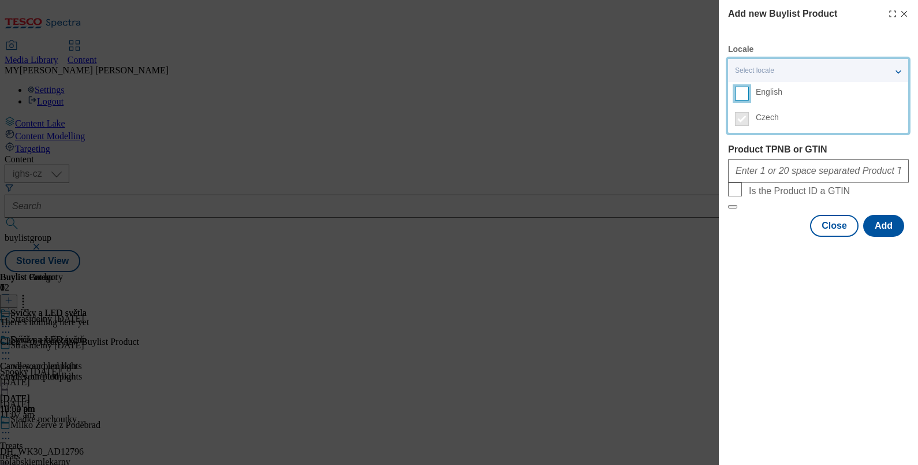
click at [734, 95] on input "English" at bounding box center [742, 94] width 14 height 14
click at [734, 151] on label "Product TPNB or GTIN" at bounding box center [818, 149] width 181 height 10
click at [734, 159] on input "Product TPNB or GTIN" at bounding box center [818, 170] width 181 height 23
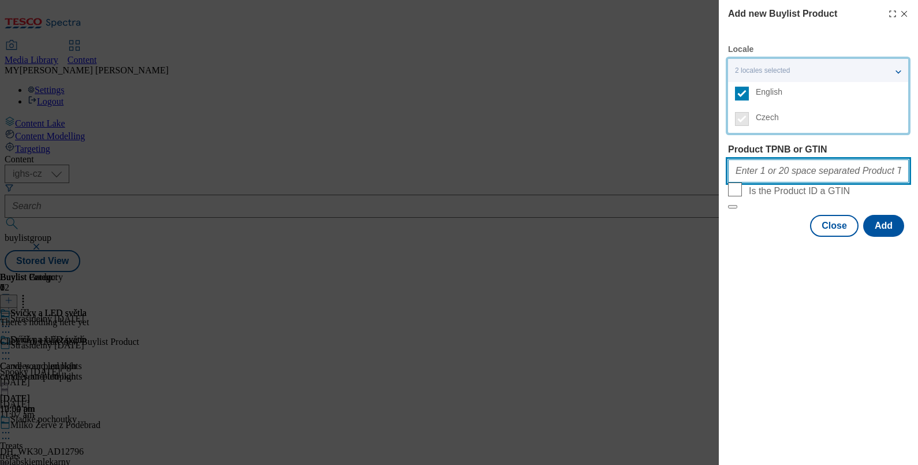
click at [734, 171] on input "Product TPNB or GTIN" at bounding box center [818, 170] width 181 height 23
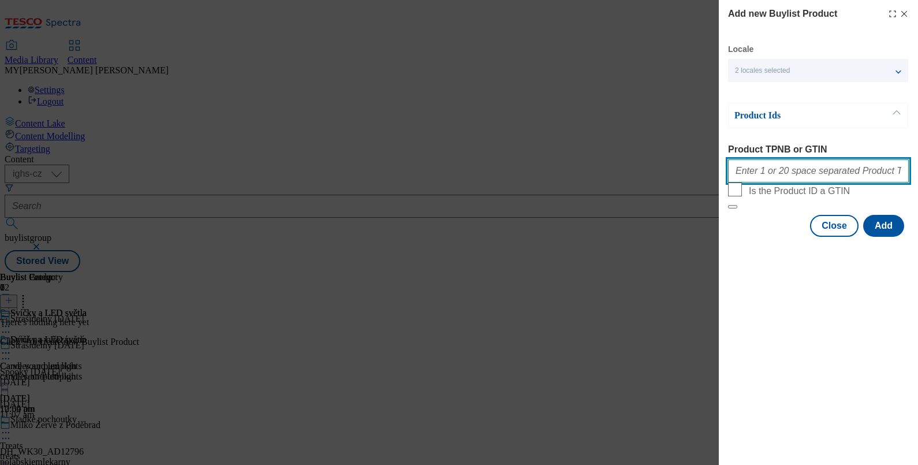
paste input "100237089 100391666 100392139 100392140 100392141 100392142 100392149 100392154…"
type input "100237089 100391666 100392139 100392140 100392141 100392142 100392149 100392154…"
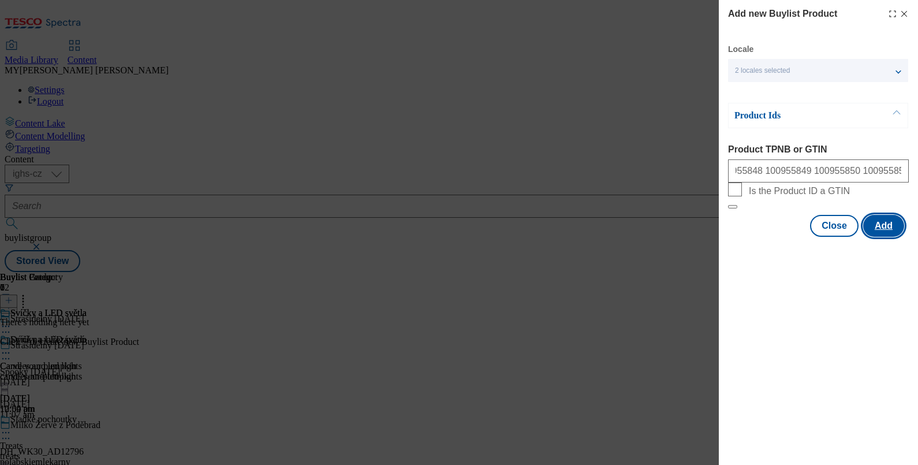
scroll to position [0, 0]
click at [734, 237] on button "Add" at bounding box center [883, 226] width 41 height 22
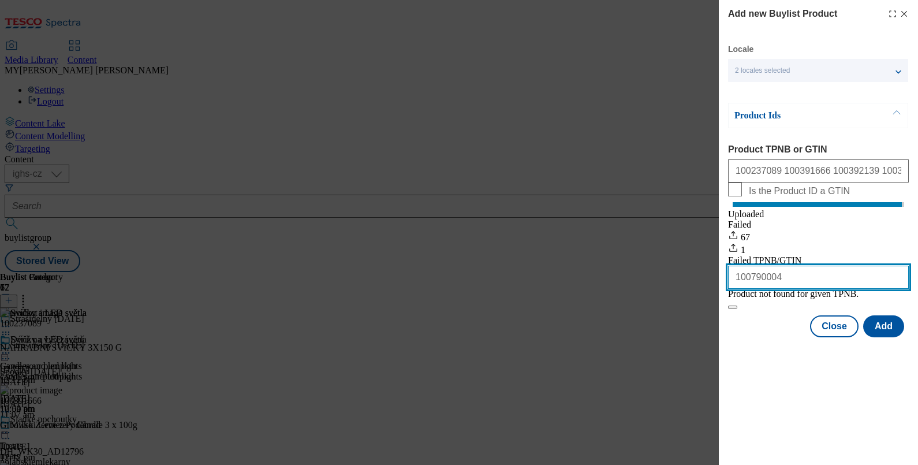
click at [734, 289] on input "100790004" at bounding box center [818, 277] width 181 height 23
click at [734, 14] on icon "Modal" at bounding box center [904, 13] width 9 height 9
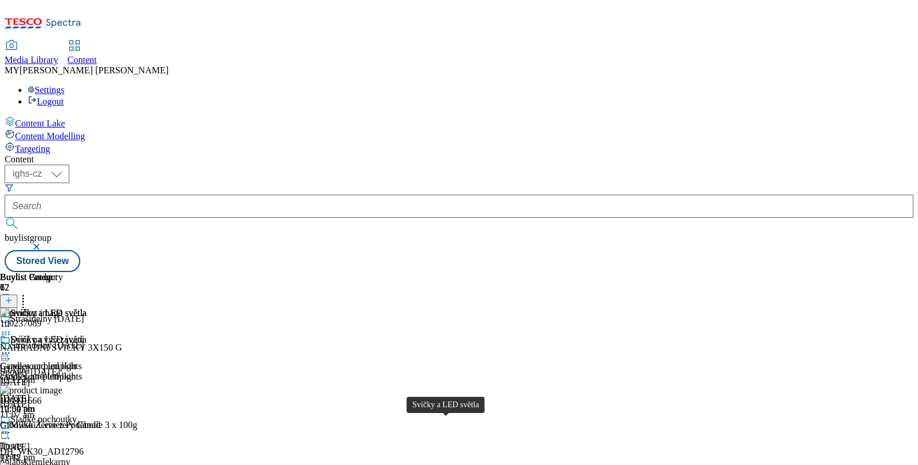
scroll to position [86, 0]
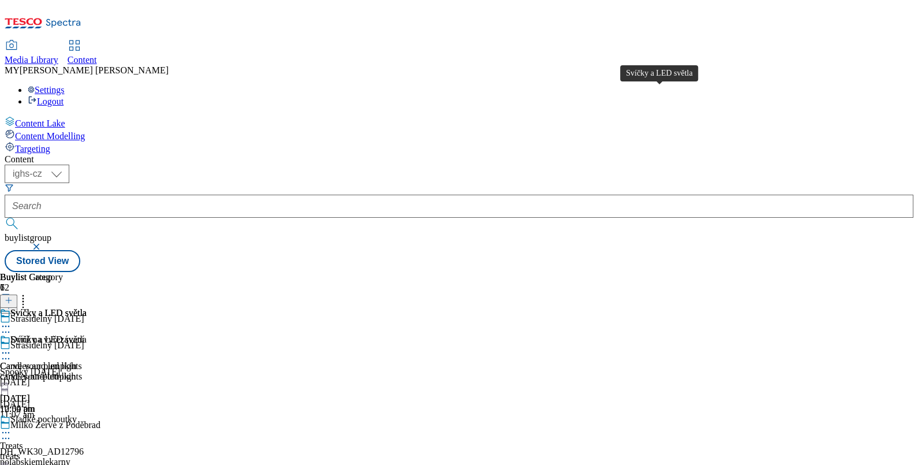
click at [87, 334] on div "Svíčky a LED světla" at bounding box center [48, 339] width 76 height 10
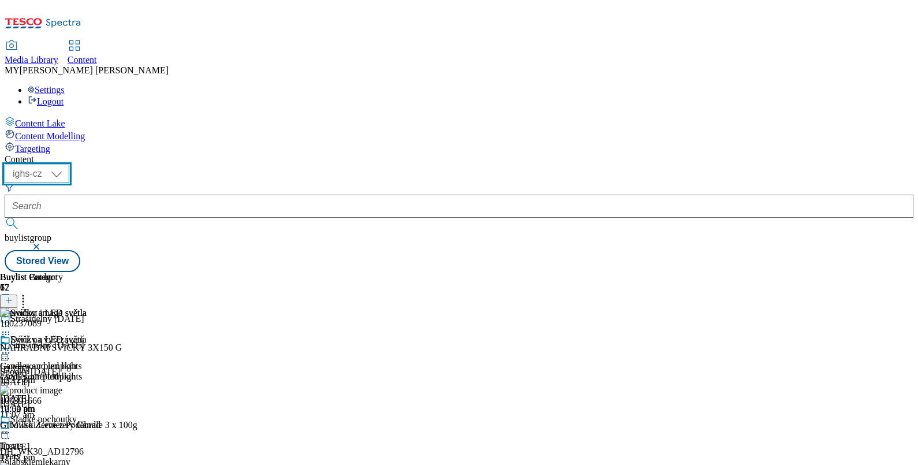
click at [69, 165] on select "ighs-cz ighs-hu ighs-sk" at bounding box center [37, 174] width 65 height 18
select select "ighs-sk"
click at [69, 165] on select "ighs-cz ighs-hu ighs-sk" at bounding box center [37, 174] width 65 height 18
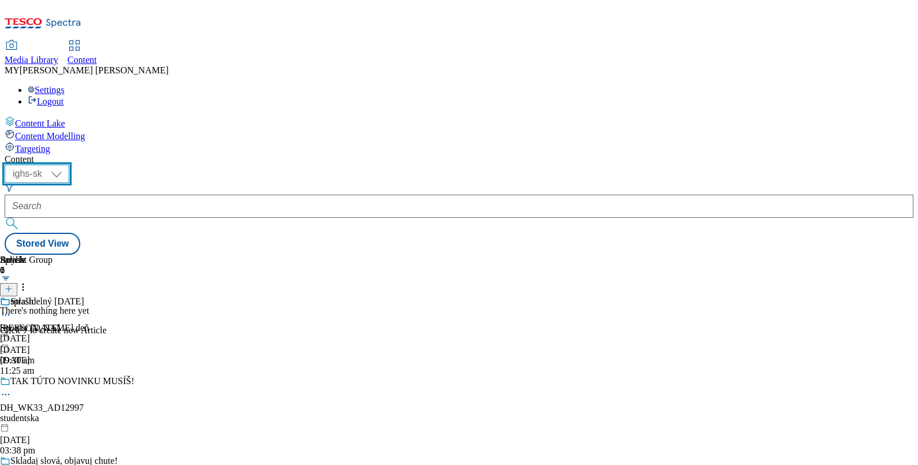
click at [69, 165] on select "ighs-cz ighs-hu ighs-sk" at bounding box center [37, 174] width 65 height 18
click at [84, 296] on div "Strašidelný [DATE]" at bounding box center [47, 301] width 74 height 10
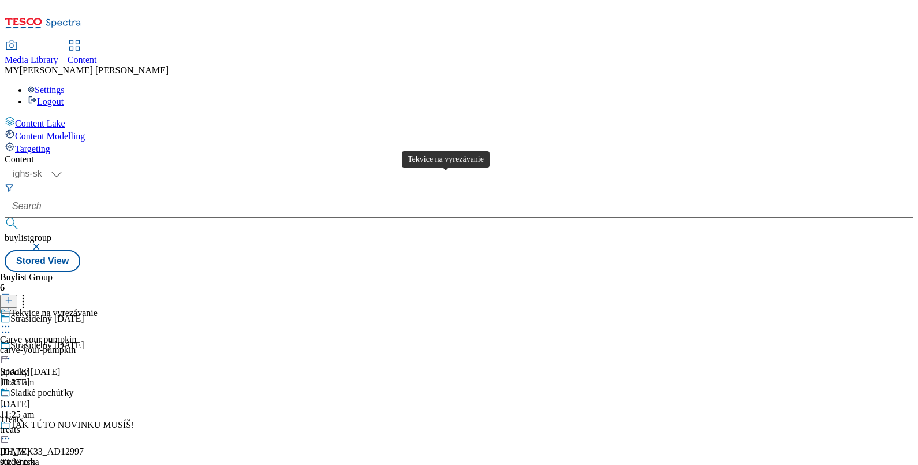
click at [98, 308] on div "Tekvice na vyrezávanie" at bounding box center [53, 313] width 87 height 10
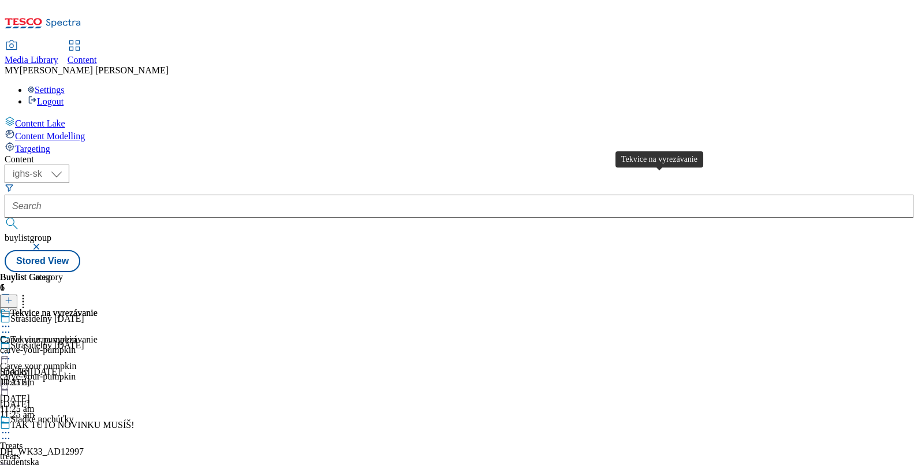
click at [98, 308] on span "Tekvice na vyrezávanie" at bounding box center [53, 314] width 87 height 13
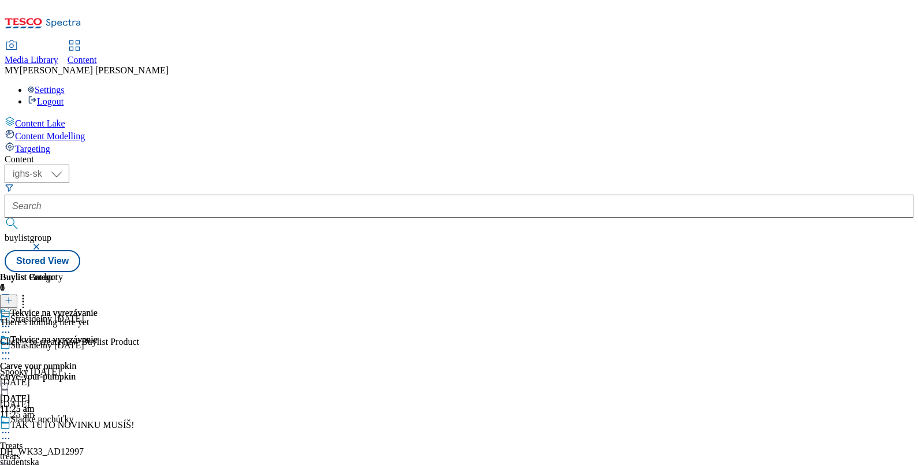
click at [13, 296] on icon at bounding box center [9, 300] width 8 height 8
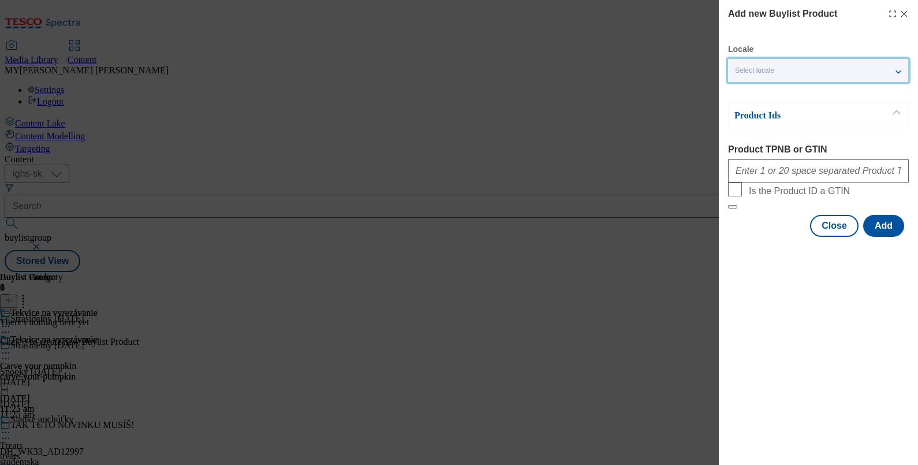
click at [734, 63] on div "Select locale" at bounding box center [818, 70] width 180 height 23
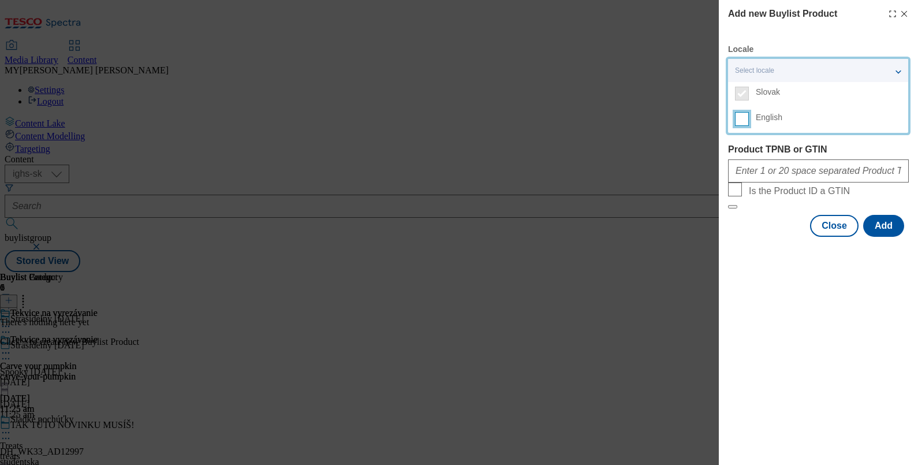
click at [734, 114] on input "English" at bounding box center [742, 119] width 14 height 14
click at [734, 145] on label "Product TPNB or GTIN" at bounding box center [818, 149] width 181 height 10
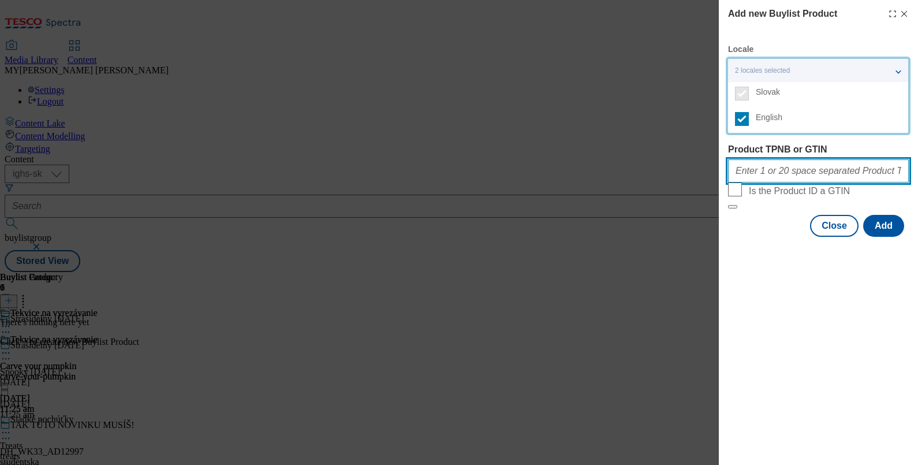
click at [734, 159] on input "Product TPNB or GTIN" at bounding box center [818, 170] width 181 height 23
click at [734, 176] on input "Product TPNB or GTIN" at bounding box center [818, 170] width 181 height 23
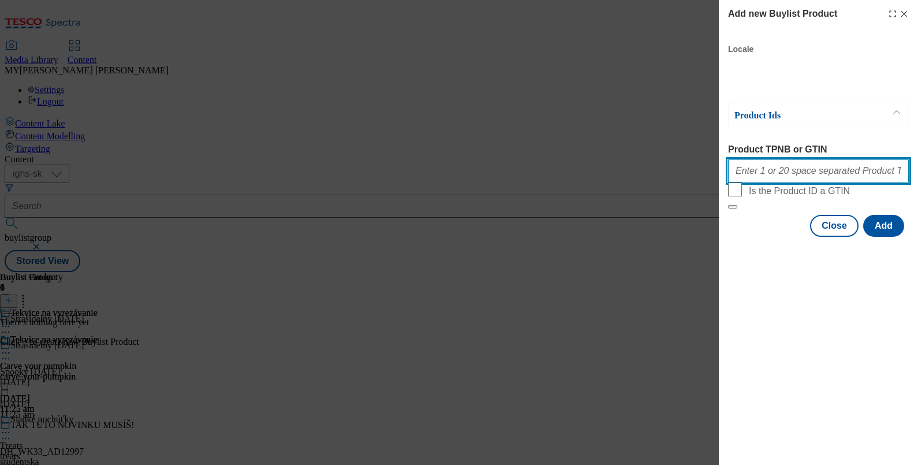
paste input "2002007746194"
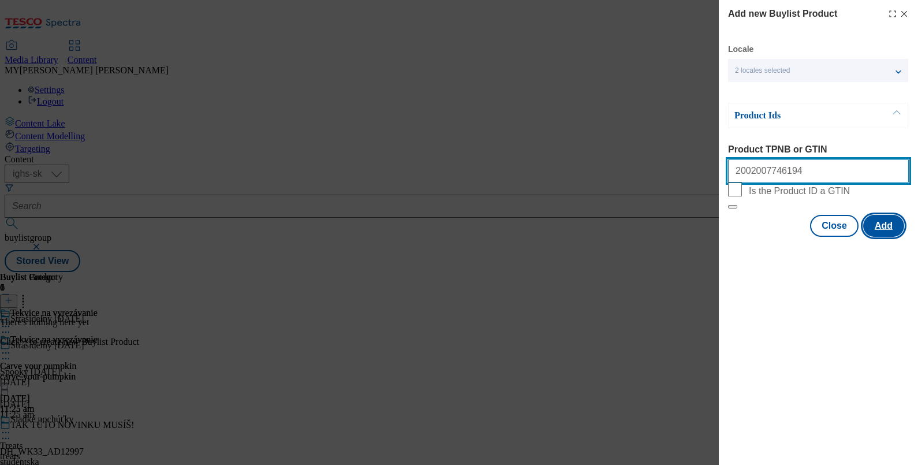
type input "2002007746194"
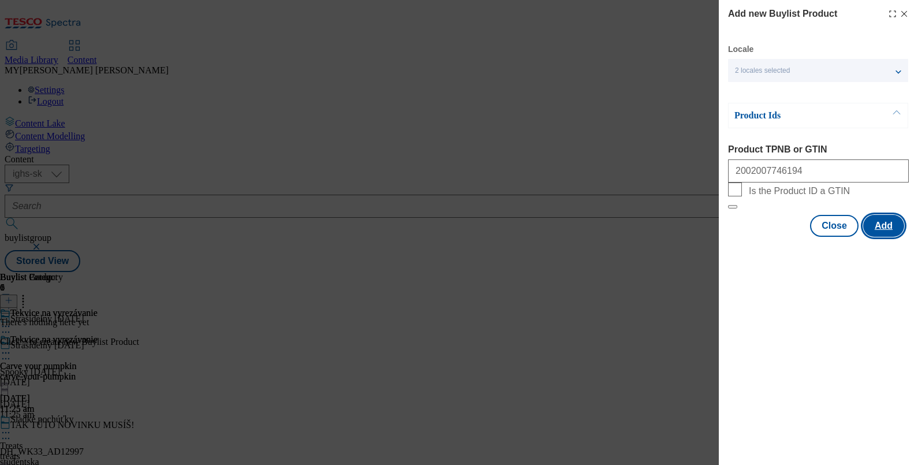
click at [734, 237] on button "Add" at bounding box center [883, 226] width 41 height 22
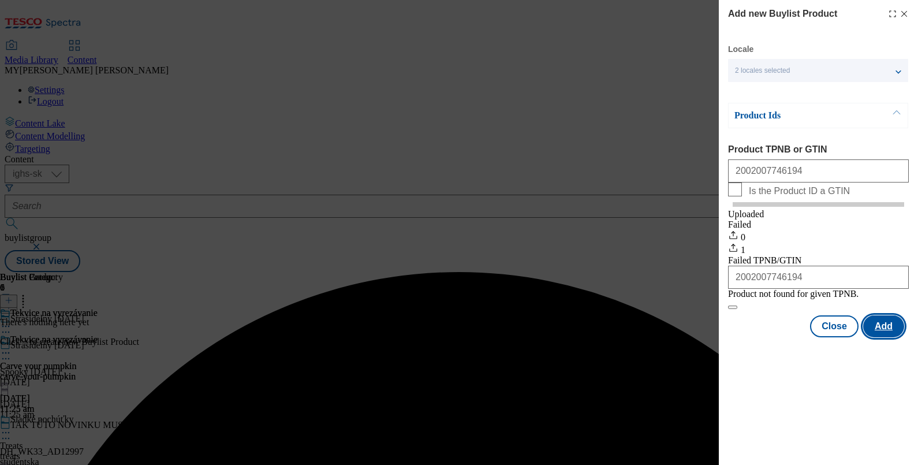
scroll to position [0, 0]
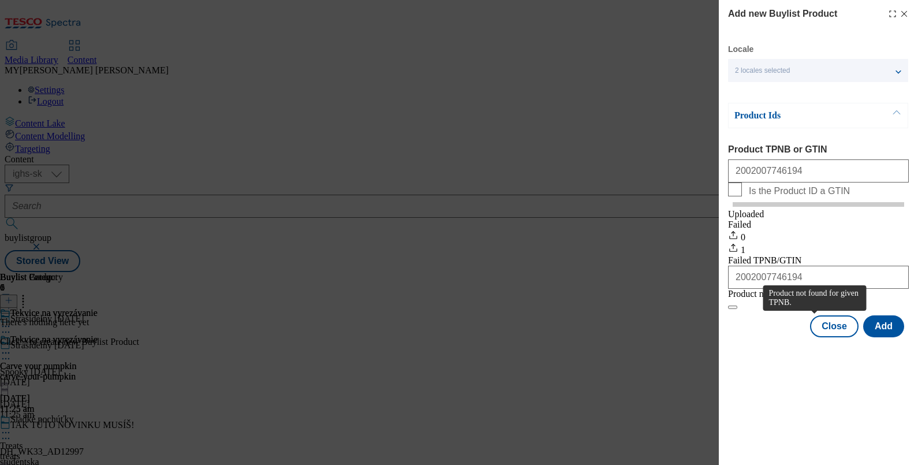
click at [734, 299] on span "Product not found for given TPNB." at bounding box center [793, 294] width 130 height 10
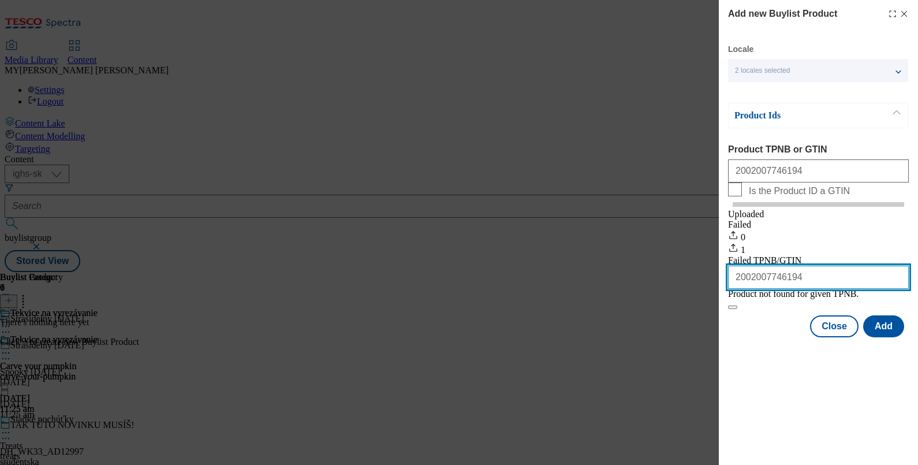
click at [734, 289] on input "2002007746194" at bounding box center [818, 277] width 181 height 23
paste input "Modal"
type input "207746194"
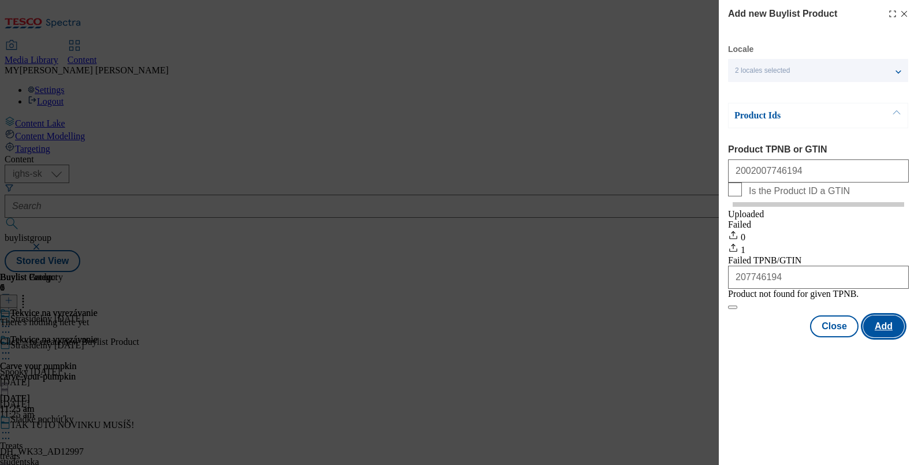
click at [734, 337] on button "Add" at bounding box center [883, 326] width 41 height 22
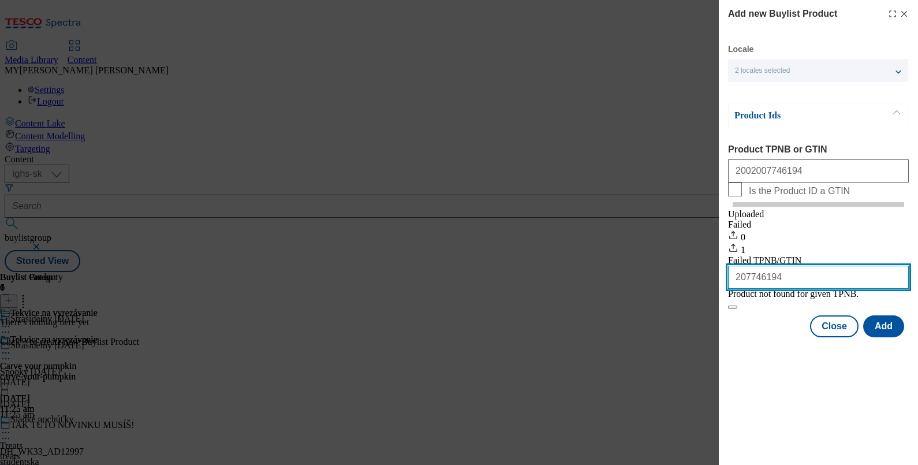
click at [734, 289] on input "207746194" at bounding box center [818, 277] width 181 height 23
click at [734, 13] on icon "Modal" at bounding box center [904, 13] width 9 height 9
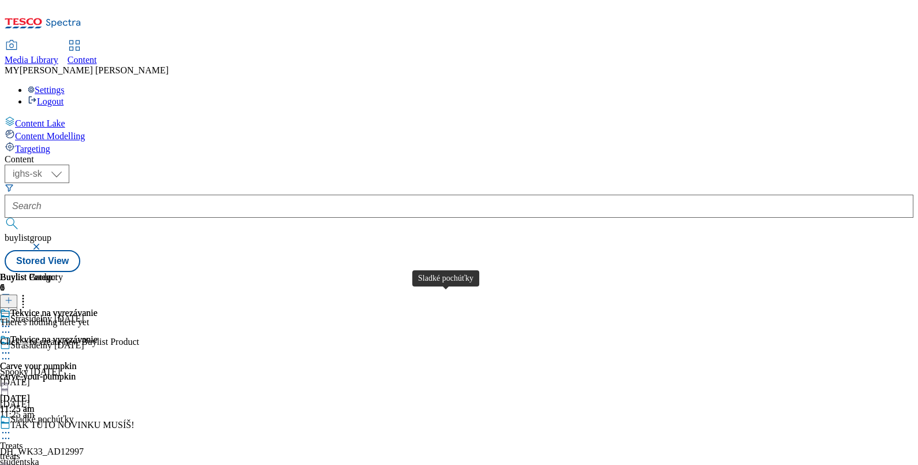
click at [73, 371] on div "Sladké pochúťky" at bounding box center [41, 419] width 63 height 10
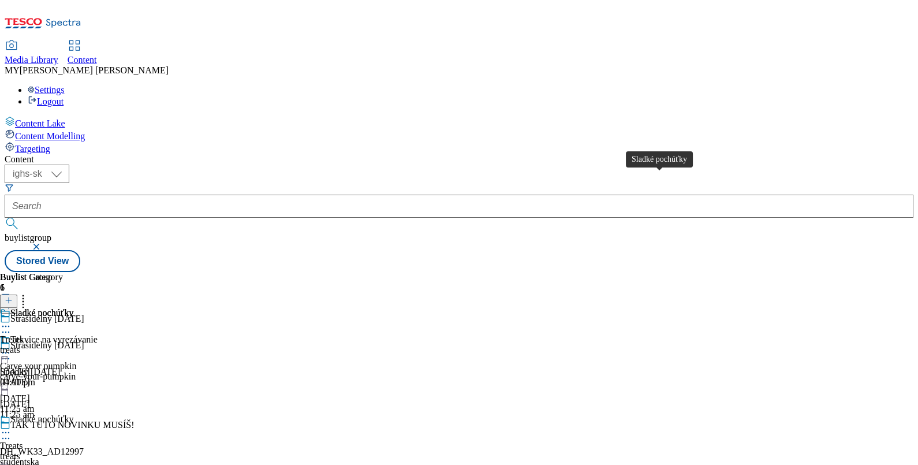
click at [73, 308] on div "Sladké pochúťky" at bounding box center [41, 313] width 63 height 10
click at [73, 334] on div "Sladké pochúťky" at bounding box center [41, 339] width 63 height 10
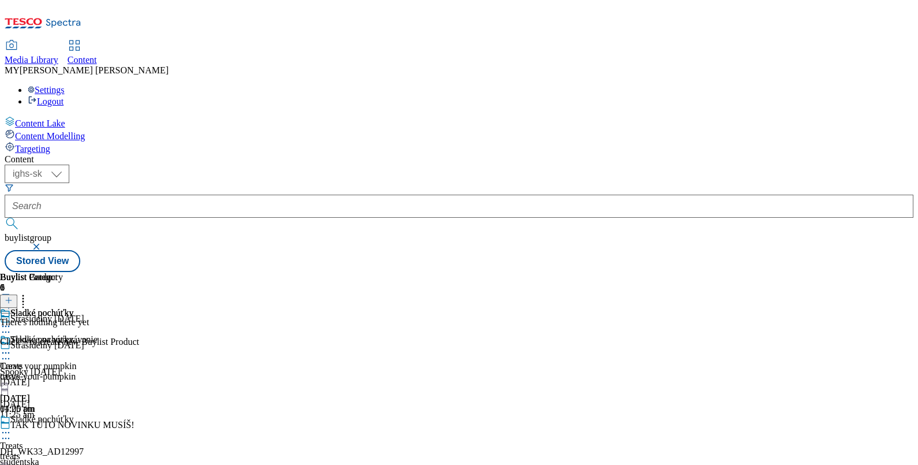
scroll to position [0, 107]
click at [13, 296] on icon at bounding box center [9, 300] width 8 height 8
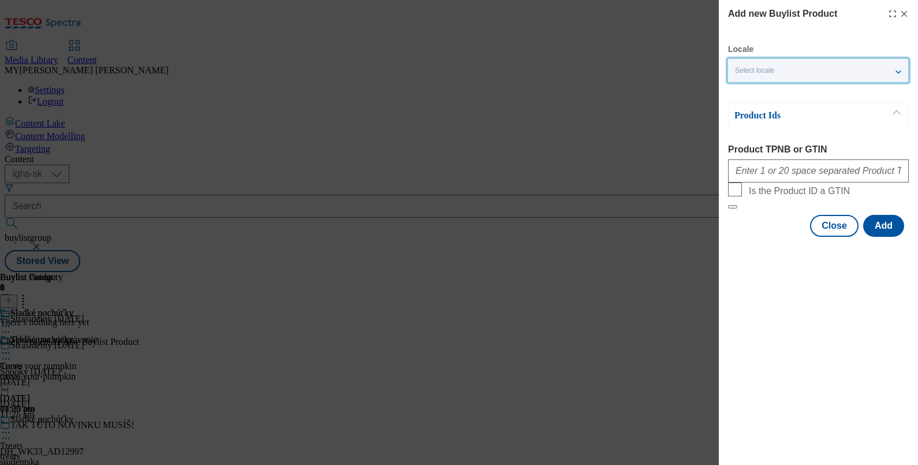
click at [734, 66] on div "Select locale" at bounding box center [818, 70] width 180 height 23
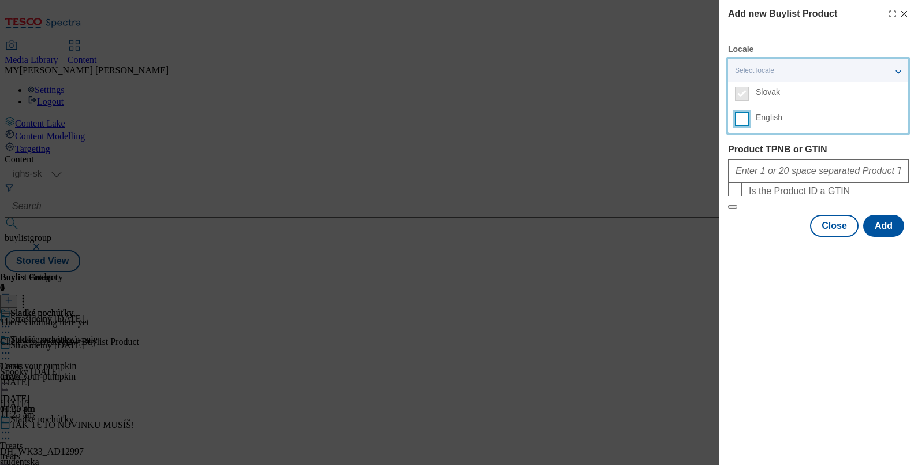
click at [734, 115] on input "English" at bounding box center [742, 119] width 14 height 14
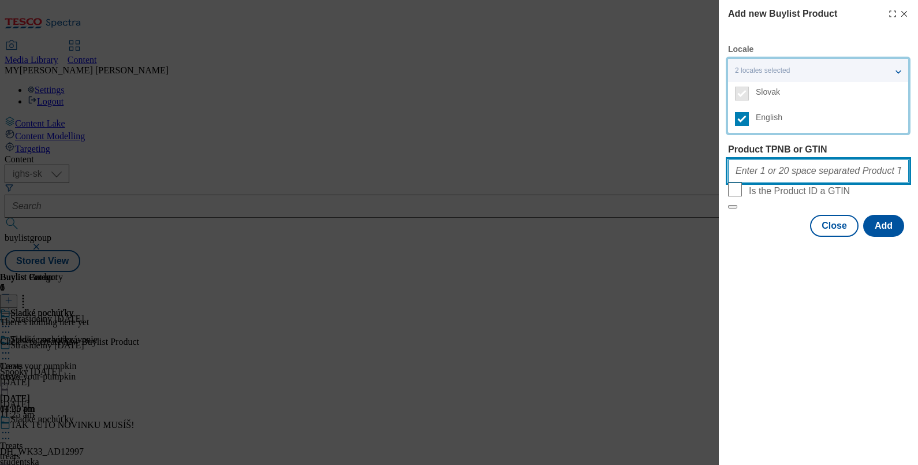
click at [734, 173] on input "Product TPNB or GTIN" at bounding box center [818, 170] width 181 height 23
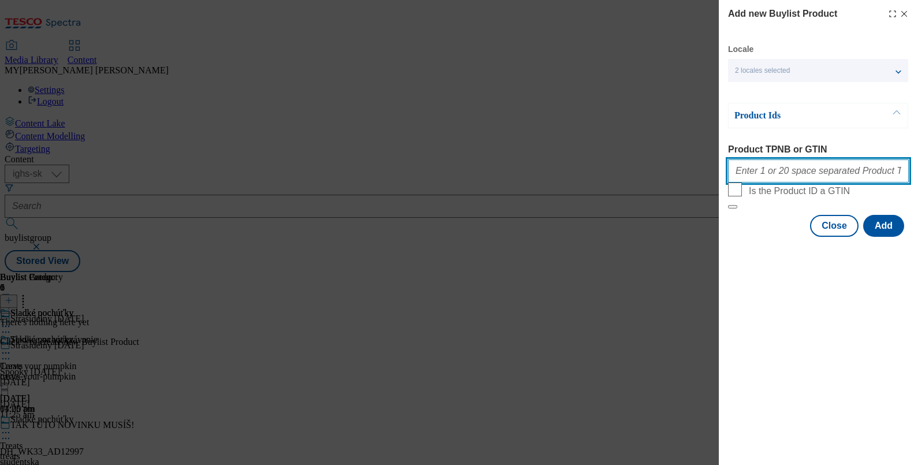
paste input "220002556 220339345 105027278 111267693 220037975 105029207 105021436 220302019…"
type input "220002556 220339345 105027278 111267693 220037975 105029207 105021436 220302019…"
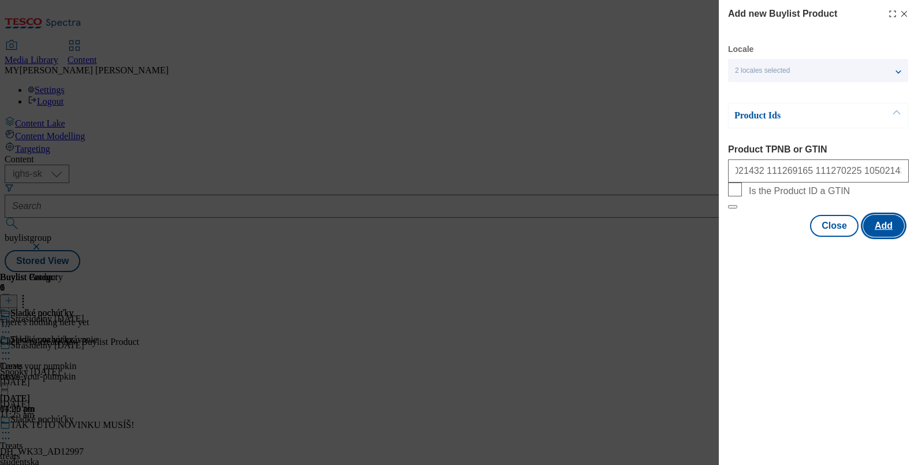
scroll to position [0, 0]
click at [734, 237] on button "Add" at bounding box center [883, 226] width 41 height 22
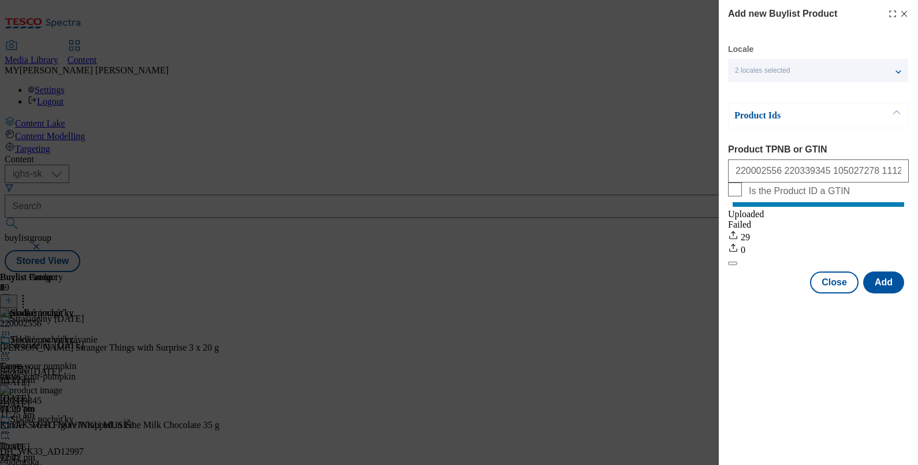
click at [734, 9] on icon "Modal" at bounding box center [904, 13] width 9 height 9
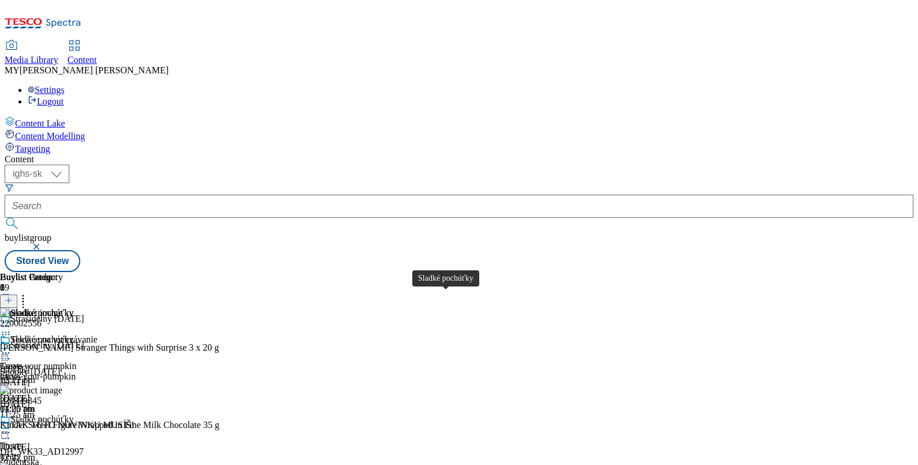
scroll to position [160, 0]
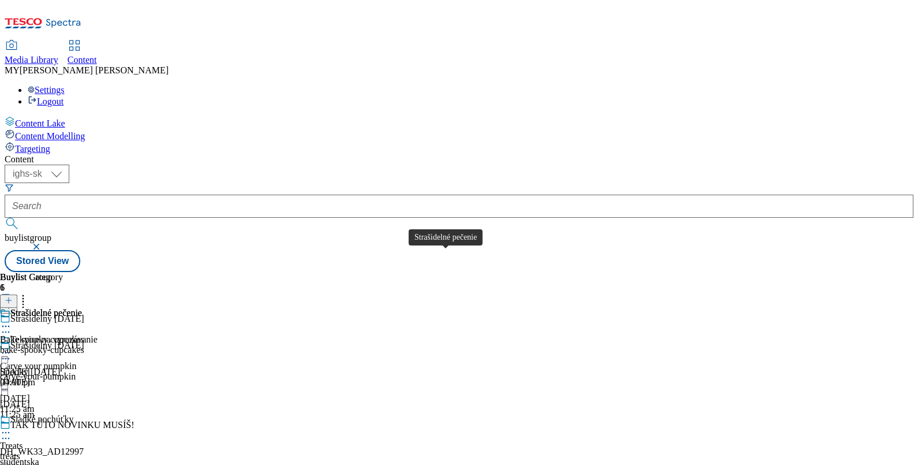
click at [82, 308] on div "Strašidelné pečenie" at bounding box center [46, 313] width 72 height 10
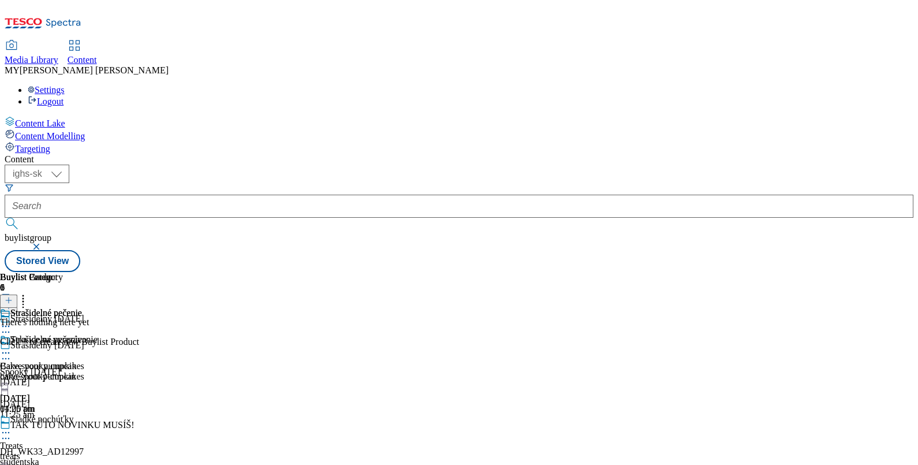
scroll to position [0, 107]
click at [17, 294] on button at bounding box center [8, 300] width 17 height 13
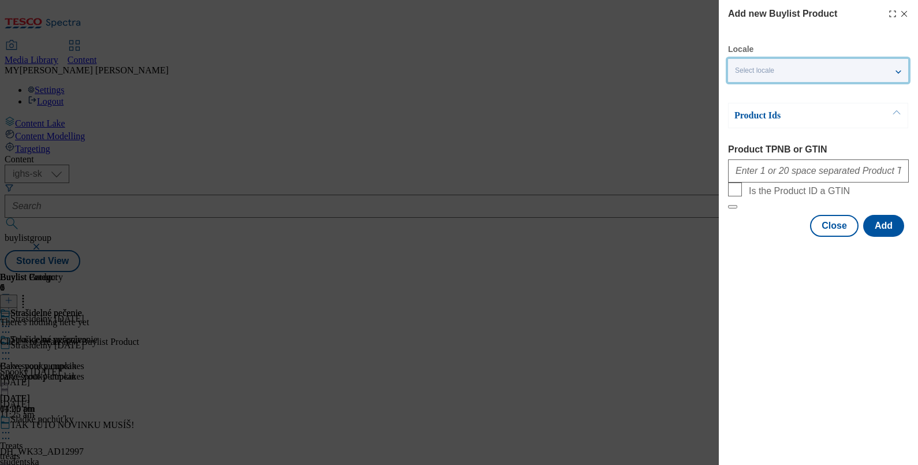
click at [734, 78] on div "Select locale" at bounding box center [818, 70] width 180 height 23
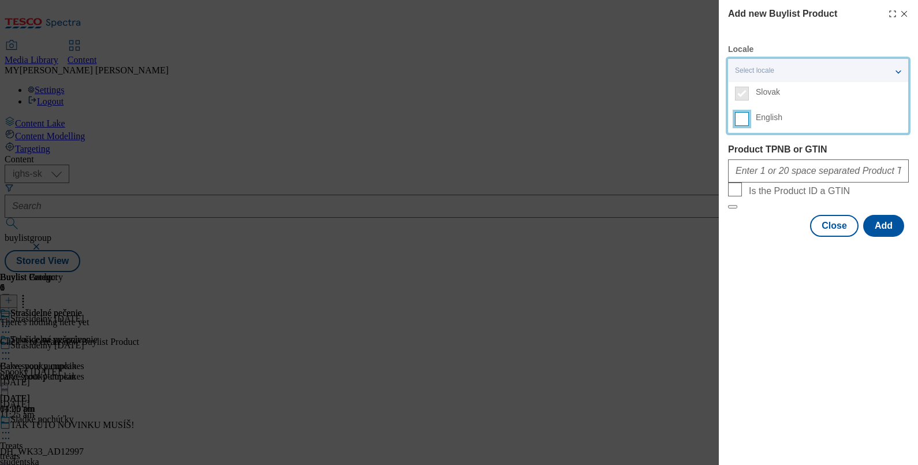
click at [734, 119] on input "English" at bounding box center [742, 119] width 14 height 14
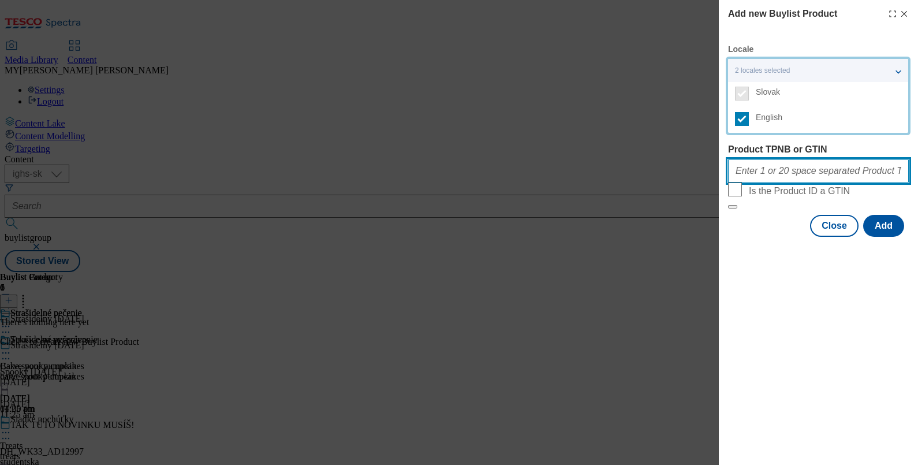
click at [734, 169] on input "Product TPNB or GTIN" at bounding box center [818, 170] width 181 height 23
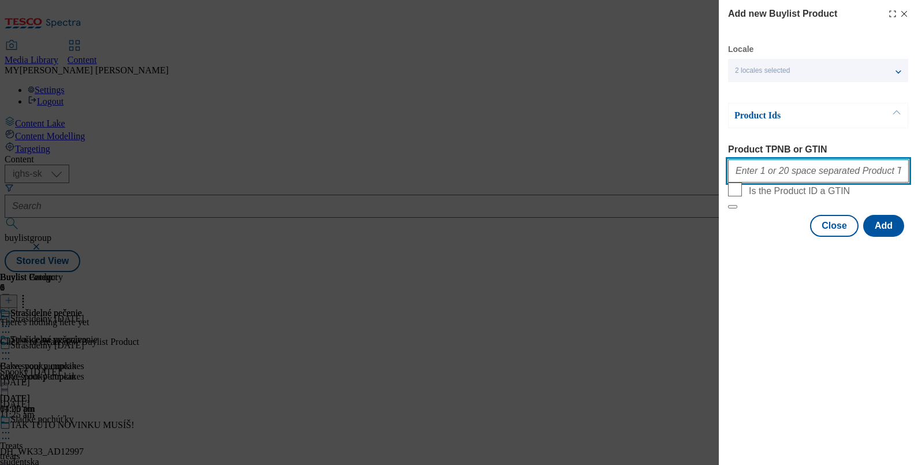
paste input "100962005 100960854 211307459 215320201 206464129 100501374 100241996 100241859…"
type input "100962005 100960854 211307459 215320201 206464129 100501374 100241996 100241859…"
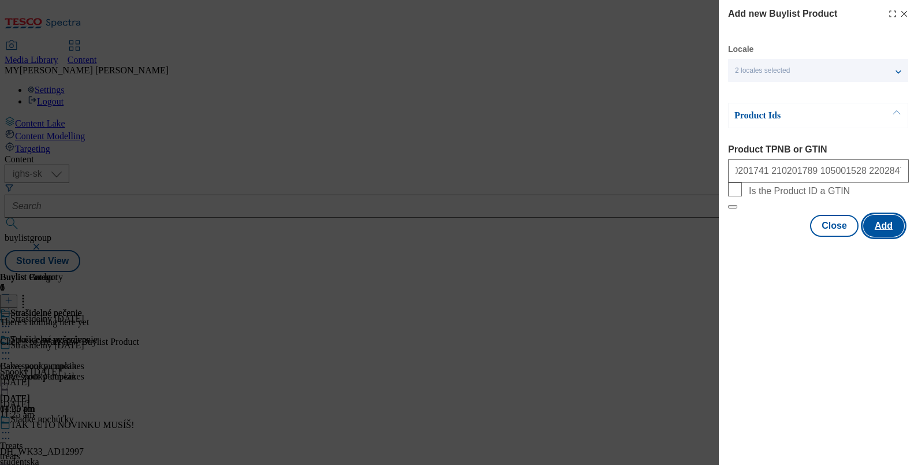
scroll to position [0, 0]
click at [734, 237] on button "Add" at bounding box center [883, 226] width 41 height 22
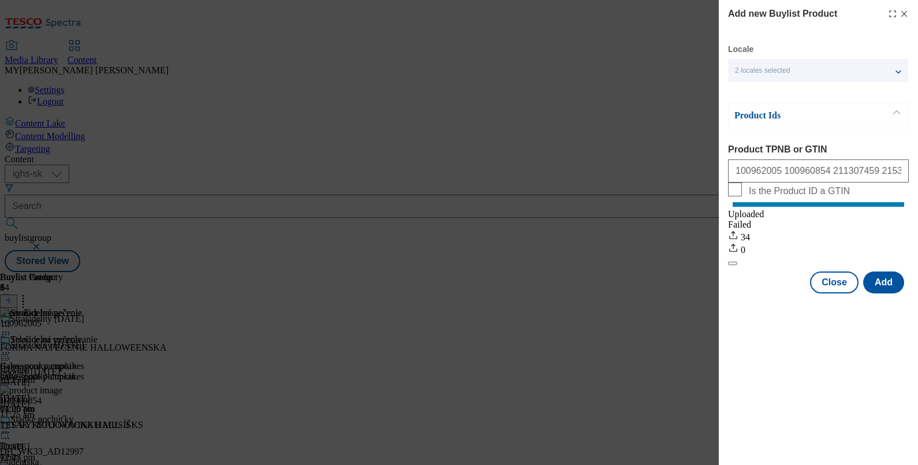
click at [734, 17] on icon "Modal" at bounding box center [904, 13] width 9 height 9
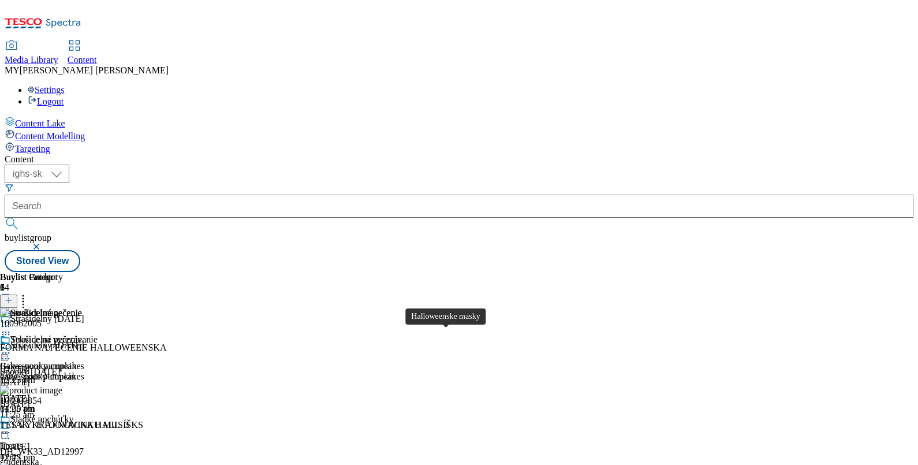
scroll to position [315, 0]
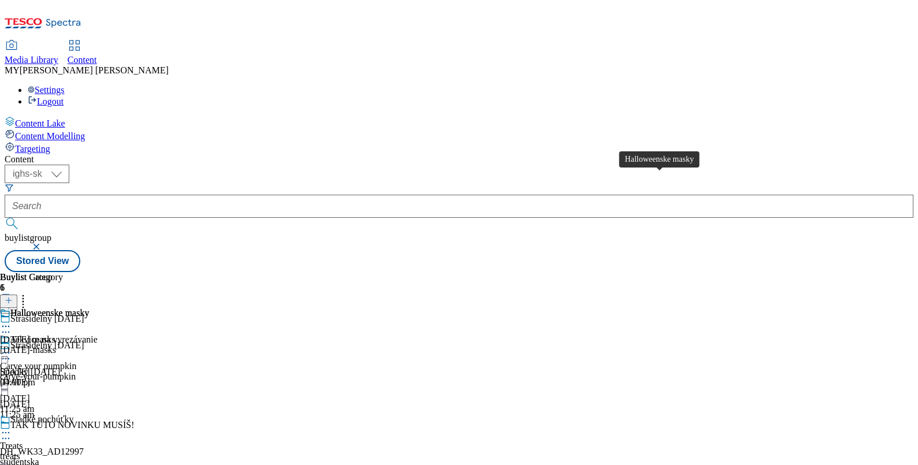
click at [89, 308] on div "Halloweenske masky" at bounding box center [49, 313] width 79 height 10
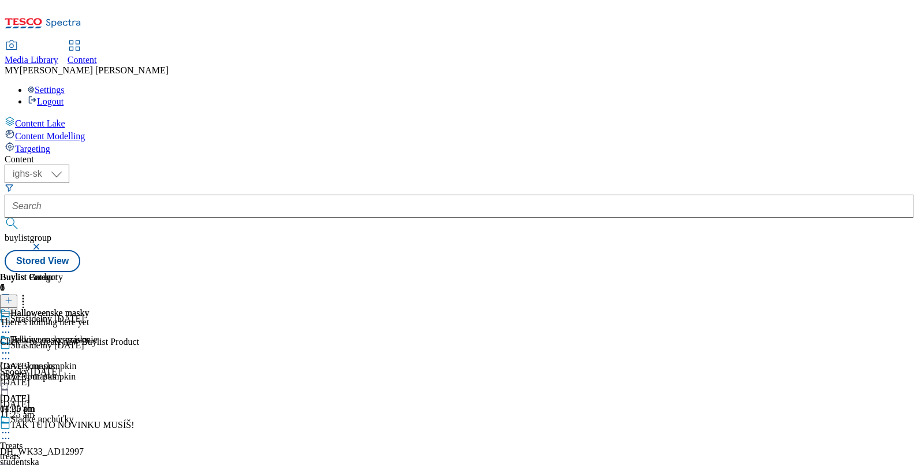
scroll to position [0, 107]
click at [13, 296] on icon at bounding box center [9, 300] width 8 height 8
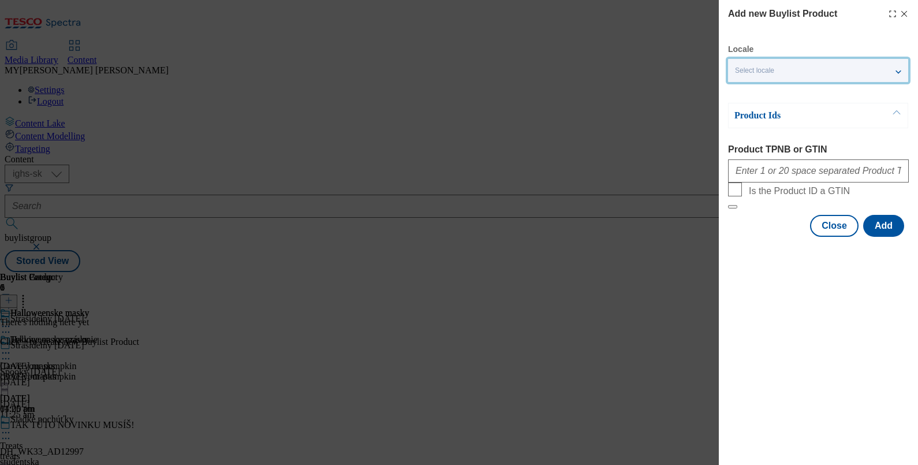
click at [734, 62] on div "Select locale" at bounding box center [818, 70] width 180 height 23
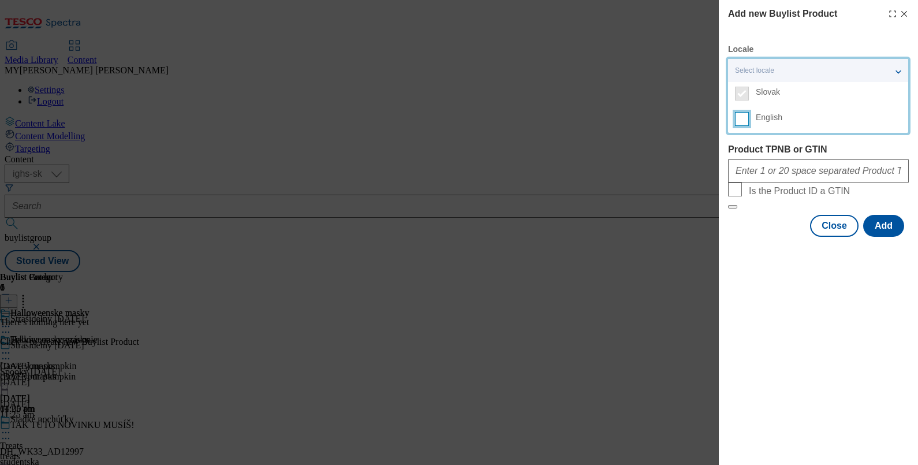
click at [734, 117] on input "English" at bounding box center [742, 119] width 14 height 14
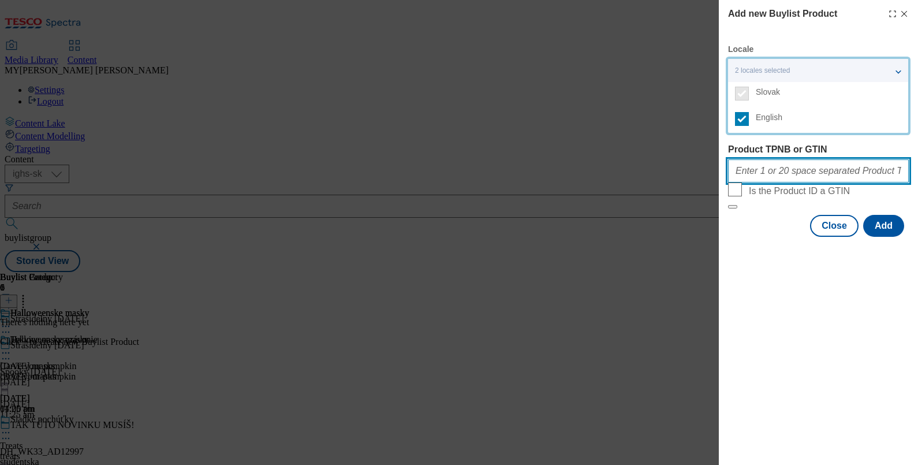
click at [734, 182] on input "Product TPNB or GTIN" at bounding box center [818, 170] width 181 height 23
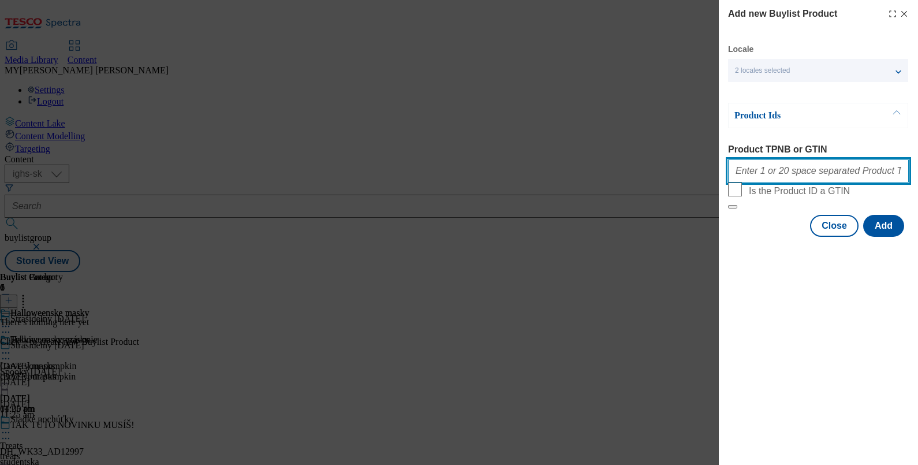
paste input "107515110 100962193 100962196 100962198 100962197 100962192 100962194 100962191…"
type input "107515110 100962193 100962196 100962198 100962197 100962192 100962194 100962191…"
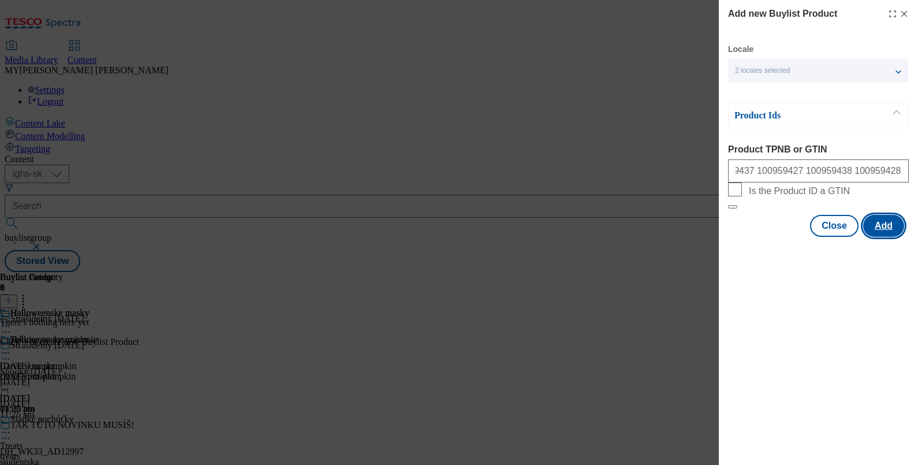
scroll to position [0, 0]
click at [734, 237] on button "Add" at bounding box center [883, 226] width 41 height 22
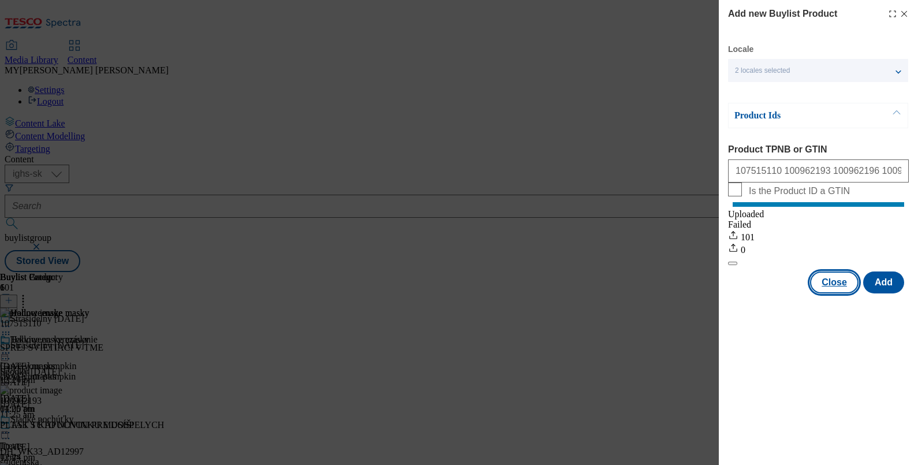
click at [734, 292] on button "Close" at bounding box center [834, 282] width 48 height 22
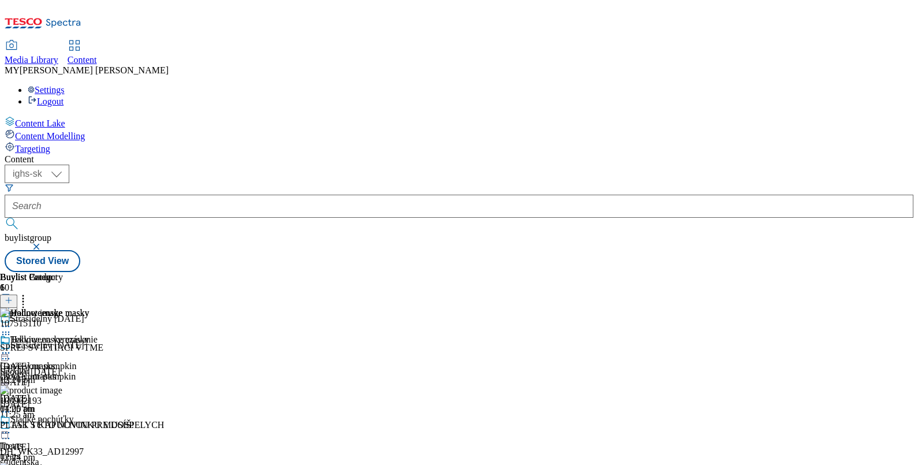
scroll to position [86, 0]
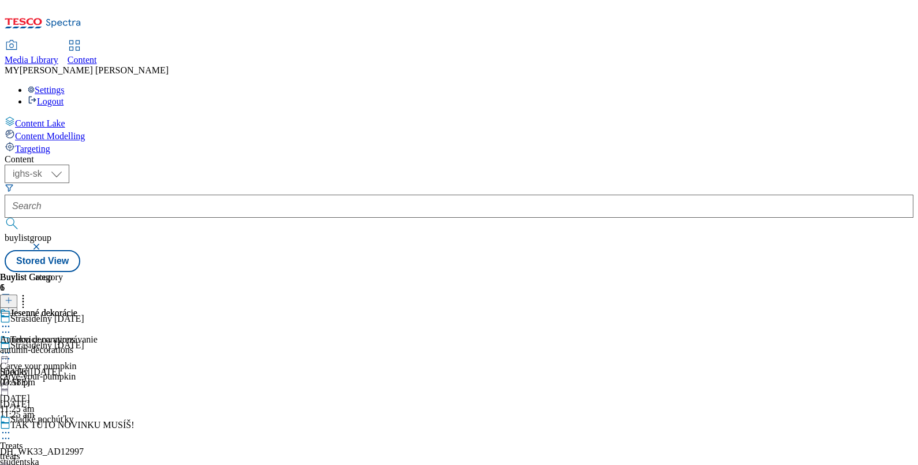
click at [77, 308] on div "Jesenné dekorácie Autumn decorations autumn-decorations [DATE] 03:58 pm" at bounding box center [38, 348] width 77 height 80
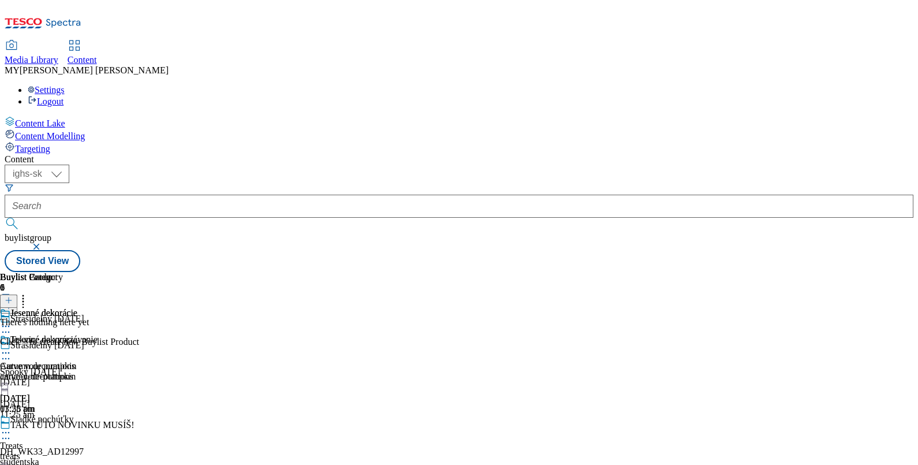
click at [139, 272] on header "Buylist Product 0" at bounding box center [69, 290] width 139 height 36
click at [17, 296] on div at bounding box center [8, 301] width 17 height 10
click at [13, 296] on icon at bounding box center [9, 300] width 8 height 8
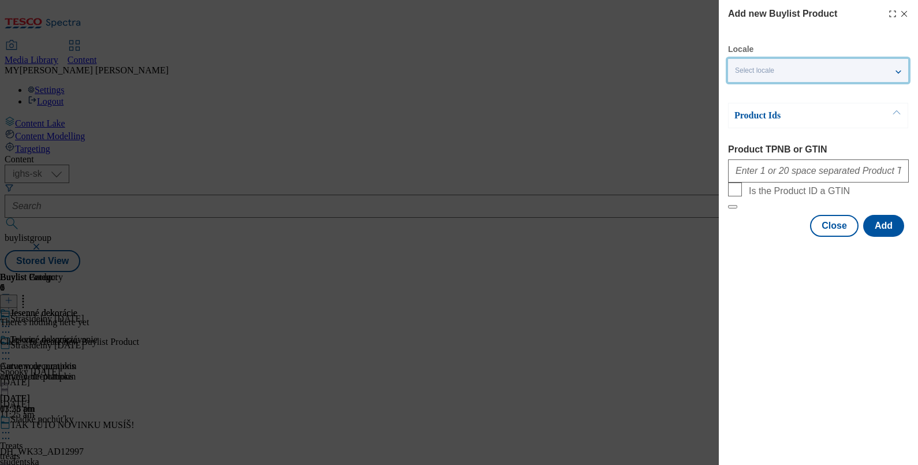
click at [734, 72] on div "Select locale" at bounding box center [818, 70] width 180 height 23
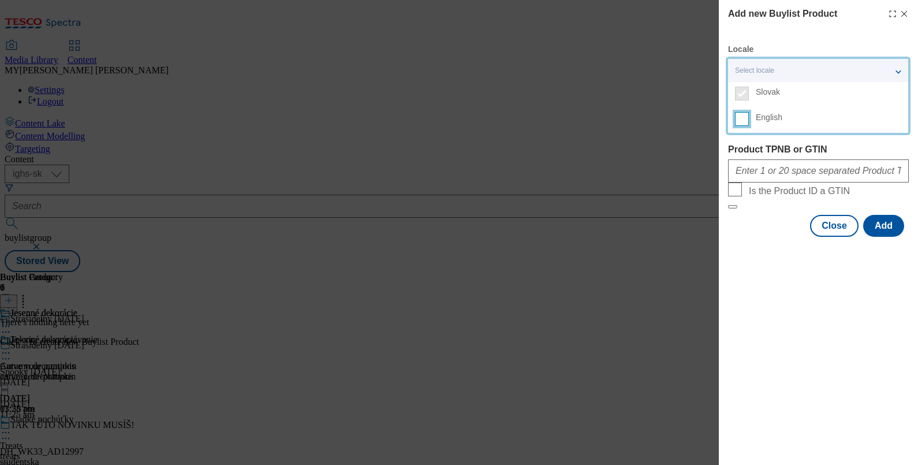
click at [734, 119] on input "English" at bounding box center [742, 119] width 14 height 14
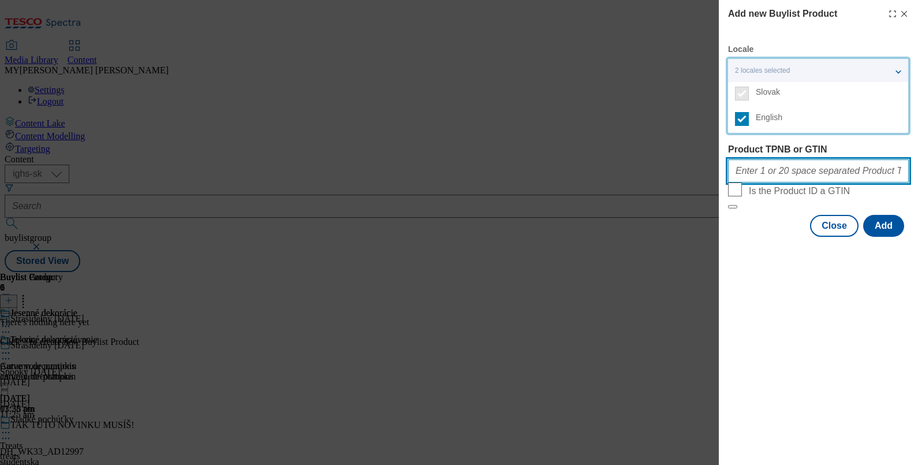
click at [734, 167] on input "Product TPNB or GTIN" at bounding box center [818, 170] width 181 height 23
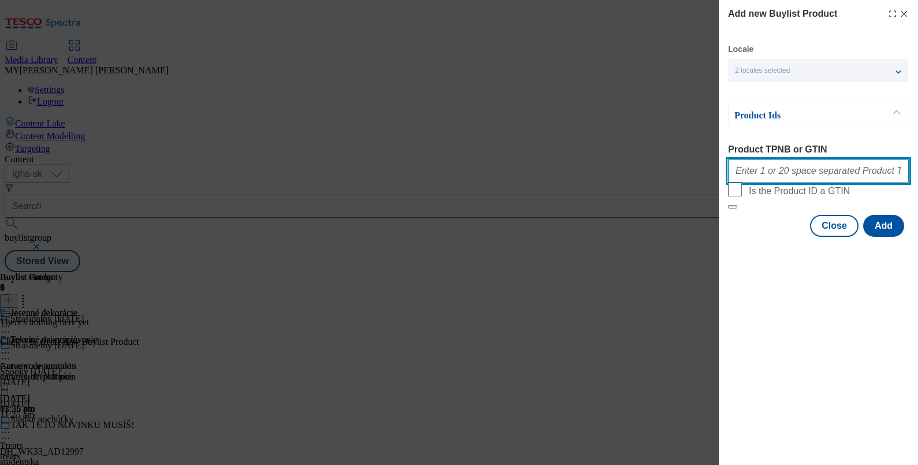
click at [734, 179] on input "Product TPNB or GTIN" at bounding box center [818, 170] width 181 height 23
paste input "100966327 100961302 100960114 100960113 100960126 100960125 100960123 100959667…"
type input "100966327 100961302 100960114 100960113 100960126 100960125 100960123 100959667…"
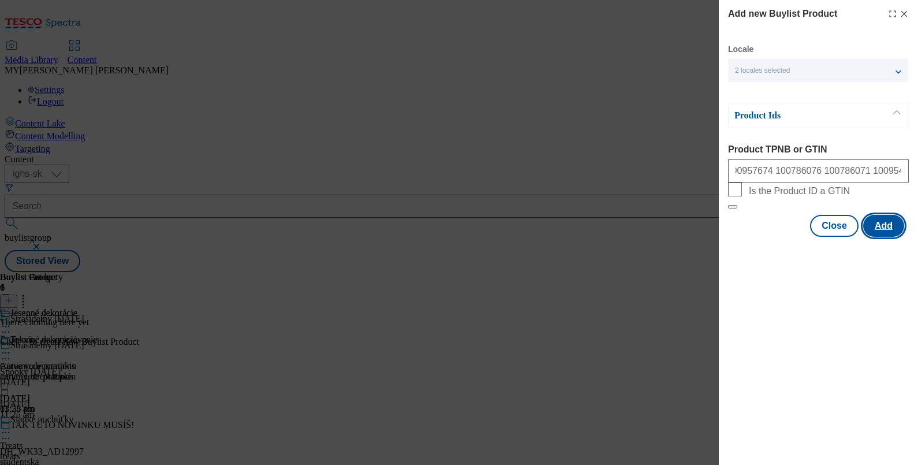
scroll to position [0, 0]
click at [734, 237] on button "Add" at bounding box center [883, 226] width 41 height 22
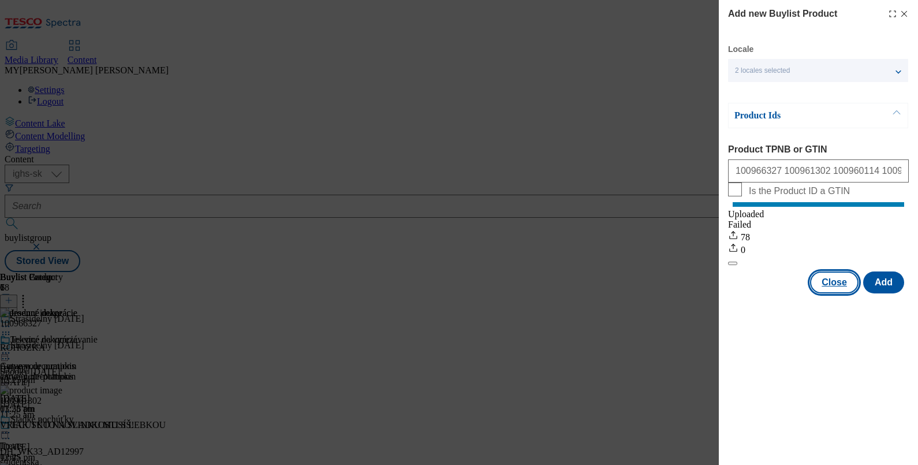
click at [734, 293] on button "Close" at bounding box center [834, 282] width 48 height 22
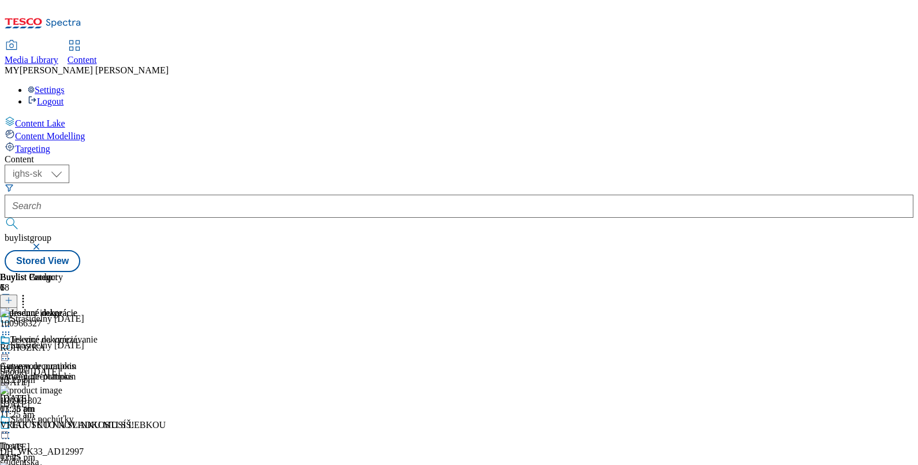
scroll to position [86, 0]
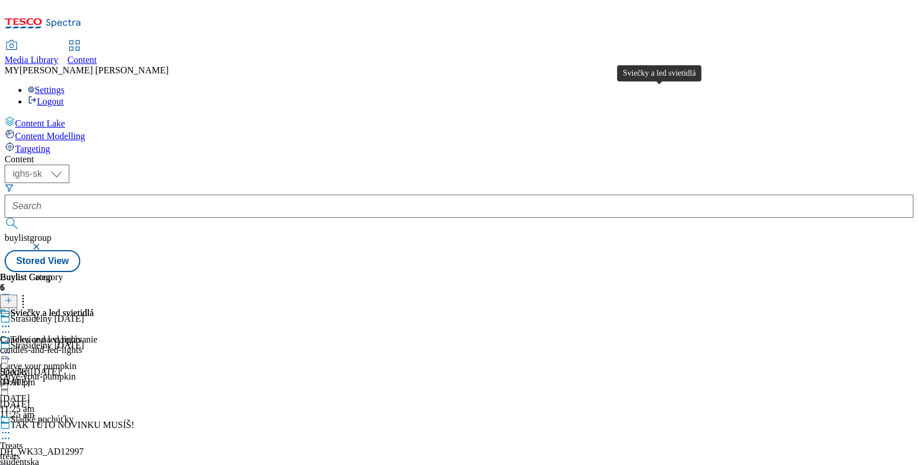
click at [94, 308] on div "Sviečky a led svietidlá" at bounding box center [51, 313] width 83 height 10
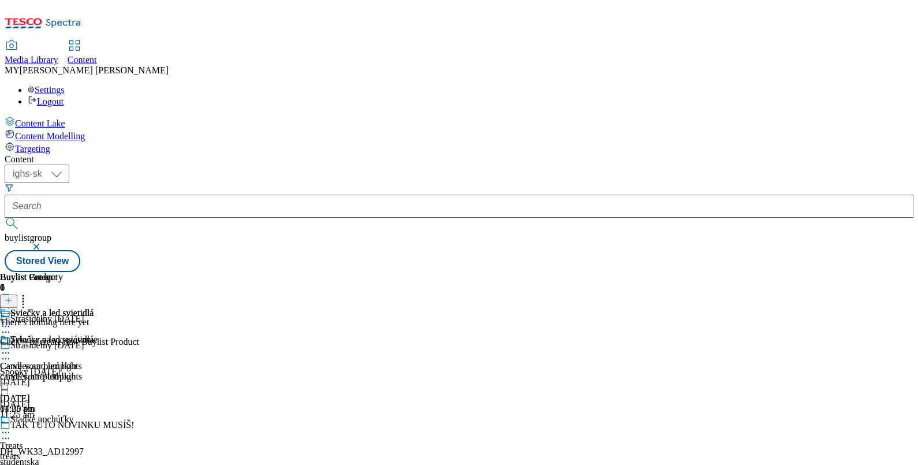
click at [17, 294] on button at bounding box center [8, 300] width 17 height 13
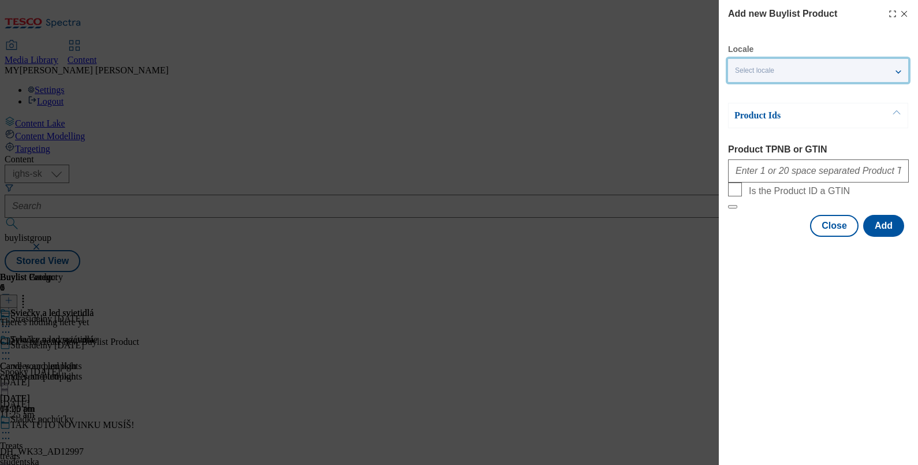
click at [734, 75] on div "Select locale" at bounding box center [818, 70] width 180 height 23
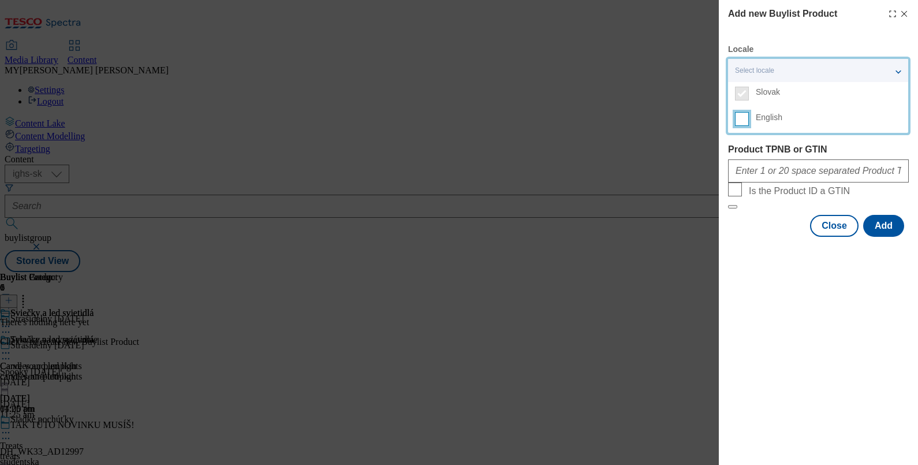
click at [734, 117] on input "English" at bounding box center [742, 119] width 14 height 14
click at [734, 158] on div "Modal" at bounding box center [818, 169] width 181 height 28
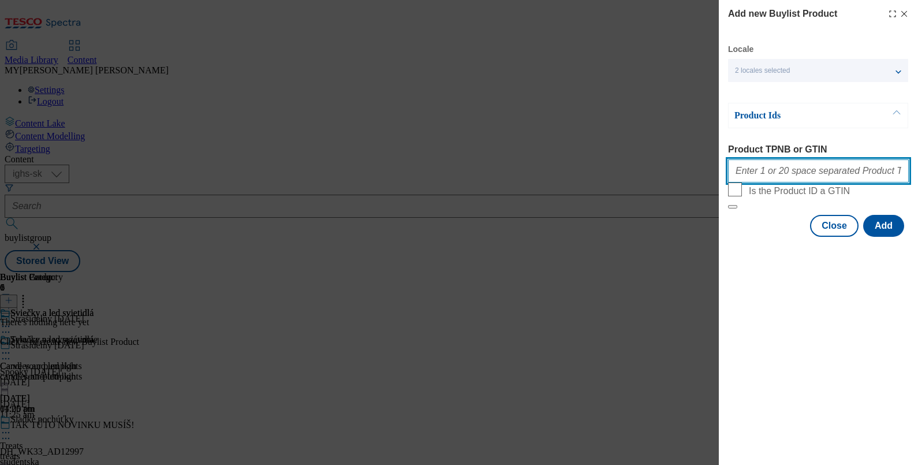
click at [734, 173] on input "Product TPNB or GTIN" at bounding box center [818, 170] width 181 height 23
paste input "100966314 100960124 100960121 100960128 100963713 100960117 100960112 100960110…"
type input "100966314 100960124 100960121 100960128 100963713 100960117 100960112 100960110…"
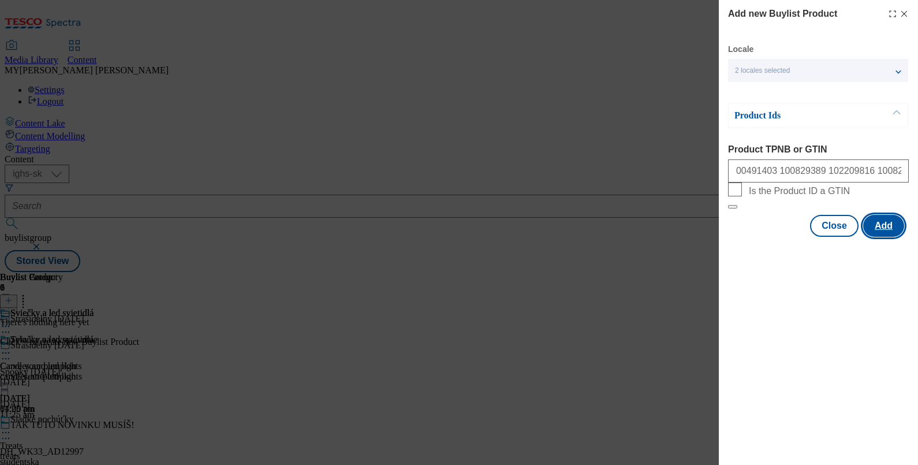
scroll to position [0, 0]
click at [734, 237] on button "Add" at bounding box center [883, 226] width 41 height 22
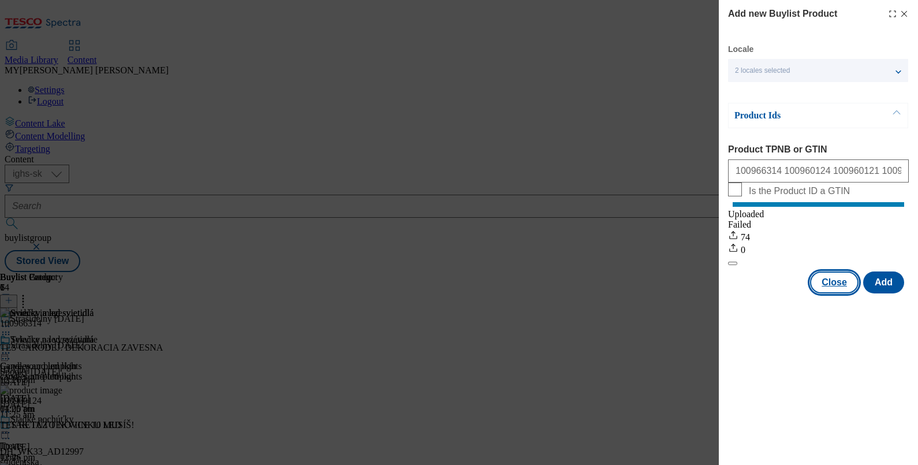
click at [734, 293] on button "Close" at bounding box center [834, 282] width 48 height 22
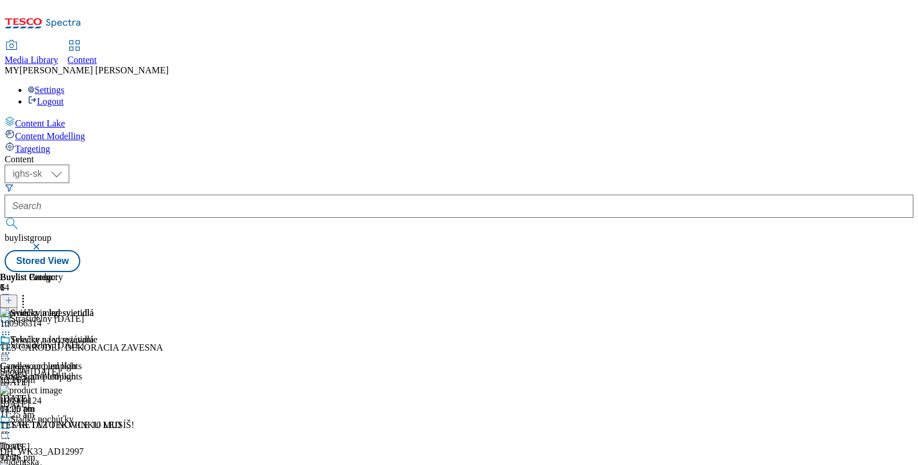
scroll to position [848, 0]
